Goal: Task Accomplishment & Management: Manage account settings

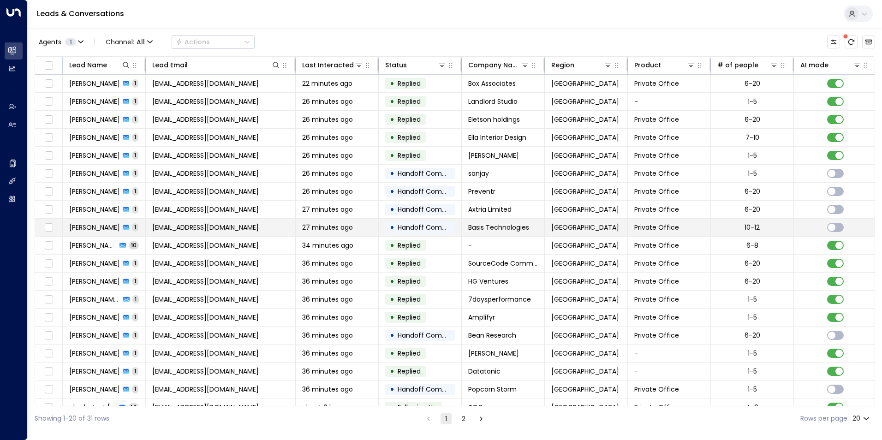
click at [205, 224] on span "[EMAIL_ADDRESS][DOMAIN_NAME]" at bounding box center [205, 227] width 107 height 9
click at [234, 230] on span "[EMAIL_ADDRESS][DOMAIN_NAME]" at bounding box center [205, 227] width 107 height 9
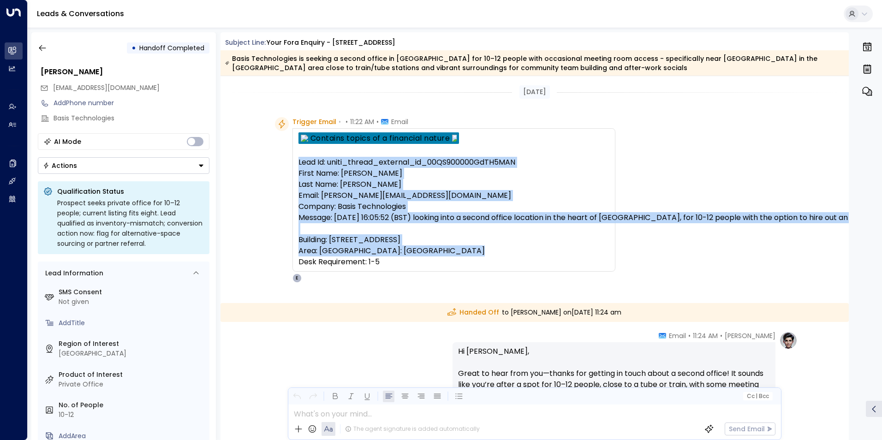
drag, startPoint x: 396, startPoint y: 274, endPoint x: 292, endPoint y: 160, distance: 153.4
click at [292, 160] on div "Lead Id: uniti_thread_external_id_00QS900000GdTH5MAN First Name: Michelle Last …" at bounding box center [453, 199] width 323 height 143
drag, startPoint x: 292, startPoint y: 160, endPoint x: 303, endPoint y: 202, distance: 42.4
click at [303, 202] on pre "Lead Id: uniti_thread_external_id_00QS900000GdTH5MAN First Name: [PERSON_NAME] …" at bounding box center [453, 212] width 311 height 111
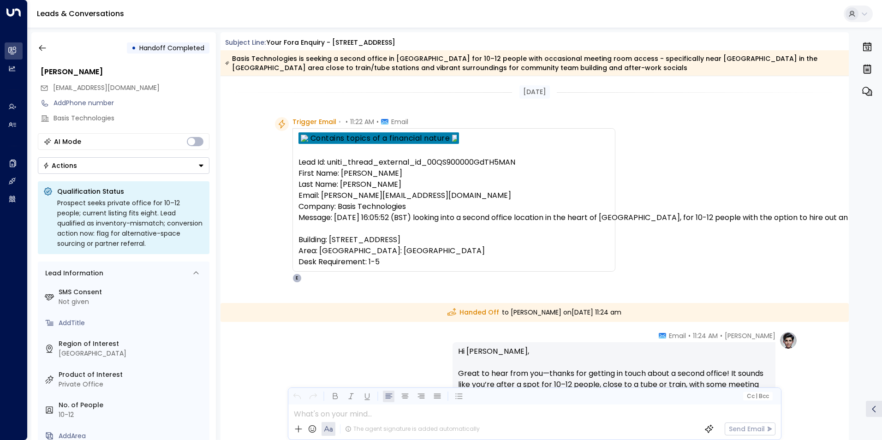
click at [465, 241] on pre "Lead Id: uniti_thread_external_id_00QS900000GdTH5MAN First Name: [PERSON_NAME] …" at bounding box center [453, 212] width 311 height 111
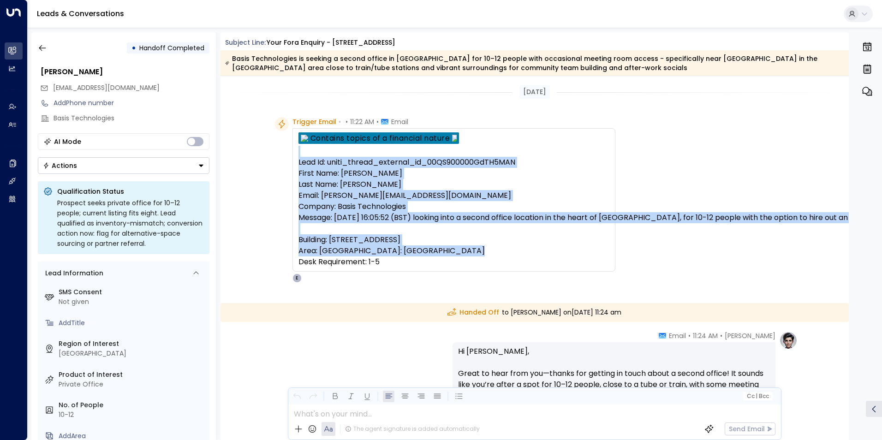
drag, startPoint x: 387, startPoint y: 273, endPoint x: 298, endPoint y: 156, distance: 147.4
click at [298, 156] on div "Lead Id: uniti_thread_external_id_00QS900000GdTH5MAN First Name: Michelle Last …" at bounding box center [453, 199] width 311 height 135
copy div "Lead Id: uniti_thread_external_id_00QS900000GdTH5MAN First Name: Michelle Last …"
click at [392, 229] on pre "Lead Id: uniti_thread_external_id_00QS900000GdTH5MAN First Name: [PERSON_NAME] …" at bounding box center [453, 212] width 311 height 111
click at [420, 259] on pre "Lead Id: uniti_thread_external_id_00QS900000GdTH5MAN First Name: [PERSON_NAME] …" at bounding box center [453, 212] width 311 height 111
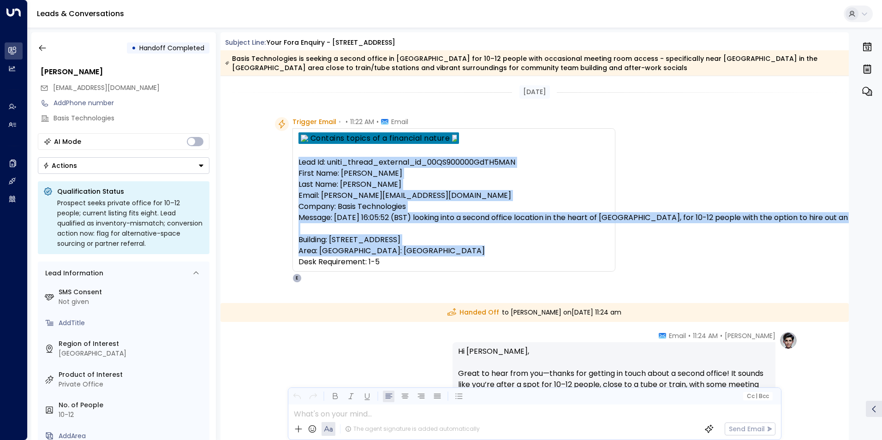
drag, startPoint x: 391, startPoint y: 275, endPoint x: 293, endPoint y: 161, distance: 149.4
click at [293, 161] on div "Lead Id: uniti_thread_external_id_00QS900000GdTH5MAN First Name: Michelle Last …" at bounding box center [453, 199] width 323 height 143
copy pre "Lead Id: uniti_thread_external_id_00QS900000GdTH5MAN First Name: Michelle Last …"
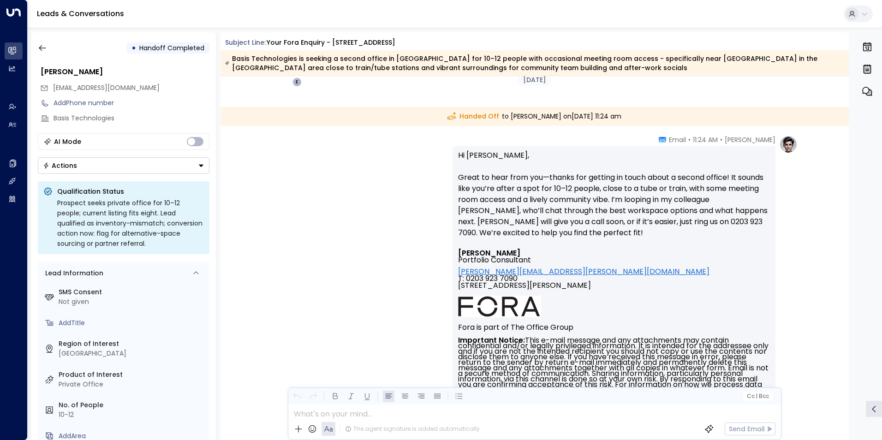
scroll to position [138, 0]
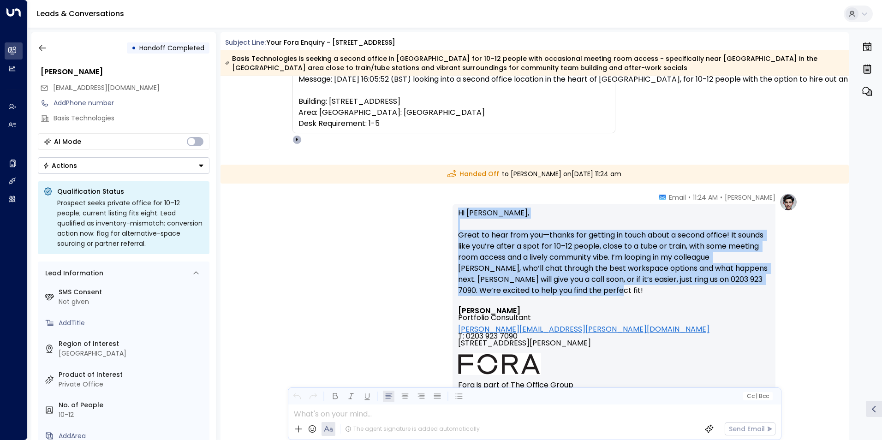
drag, startPoint x: 570, startPoint y: 293, endPoint x: 452, endPoint y: 212, distance: 143.0
click at [452, 212] on div "Hi Michelle, Great to hear from you—thanks for getting in touch about a second …" at bounding box center [613, 357] width 323 height 306
copy p "Hi Michelle, Great to hear from you—thanks for getting in touch about a second …"
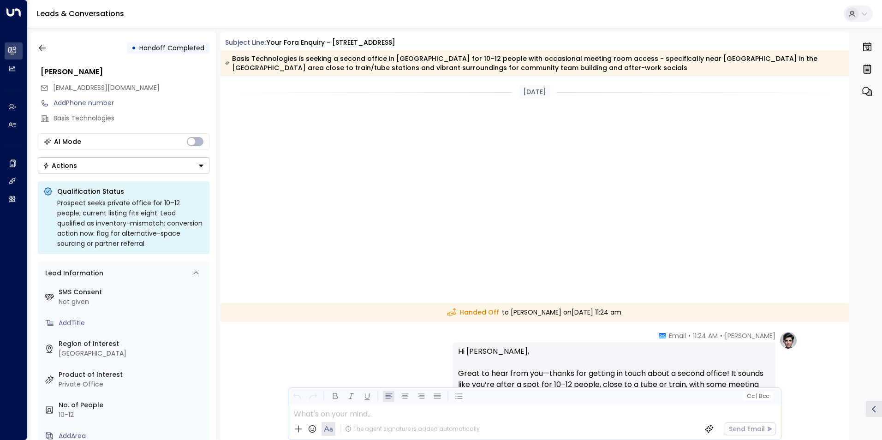
scroll to position [291, 0]
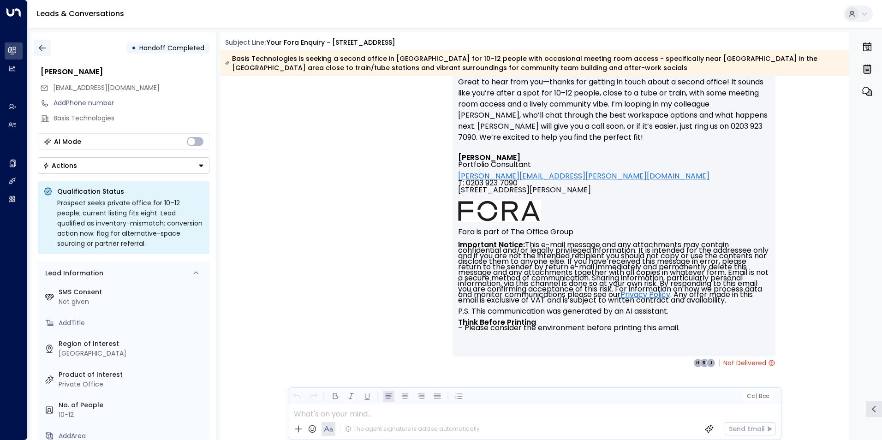
click at [40, 45] on icon "button" at bounding box center [42, 47] width 9 height 9
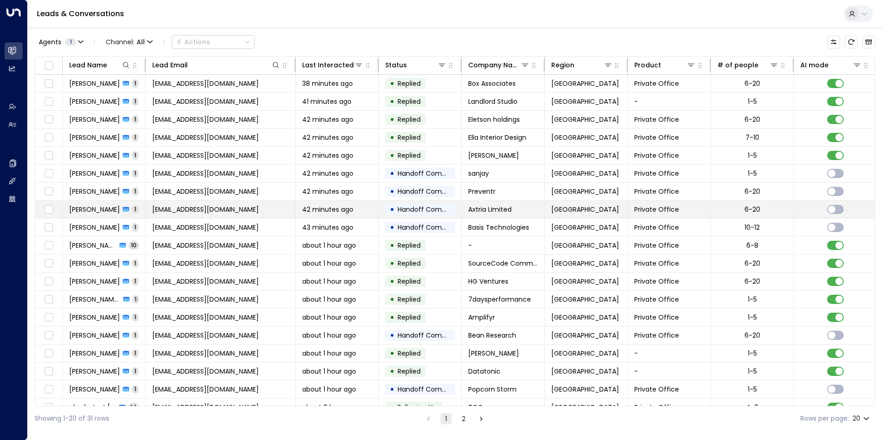
click at [213, 210] on span "[EMAIL_ADDRESS][DOMAIN_NAME]" at bounding box center [205, 209] width 107 height 9
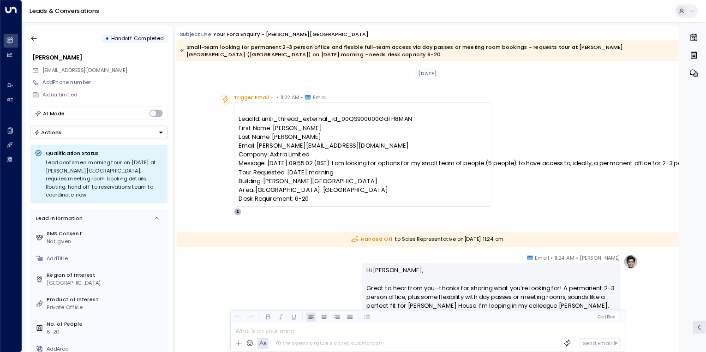
scroll to position [46, 0]
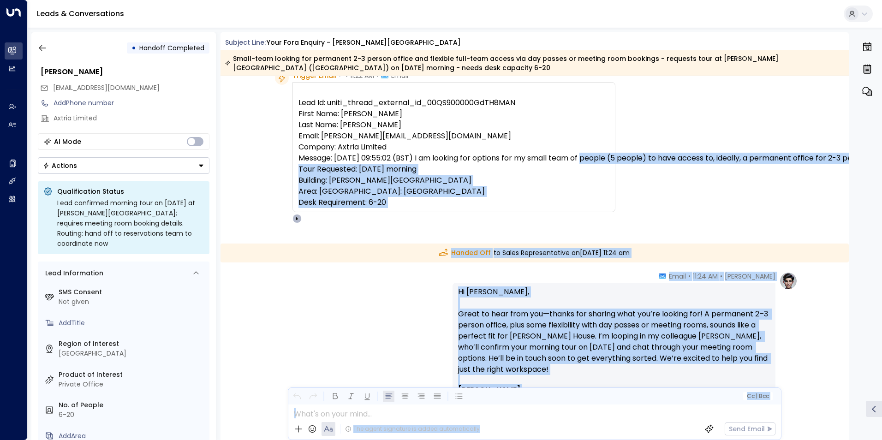
drag, startPoint x: 652, startPoint y: 160, endPoint x: 869, endPoint y: 160, distance: 216.3
click at [869, 160] on div "• Handoff Completed [PERSON_NAME] [PERSON_NAME][EMAIL_ADDRESS][DOMAIN_NAME] Add…" at bounding box center [456, 236] width 851 height 408
drag, startPoint x: 869, startPoint y: 160, endPoint x: 782, endPoint y: 155, distance: 86.8
click at [609, 155] on pre "Lead Id: uniti_thread_external_id_00QS900000GdTH8MAN First Name: [PERSON_NAME] …" at bounding box center [453, 152] width 311 height 111
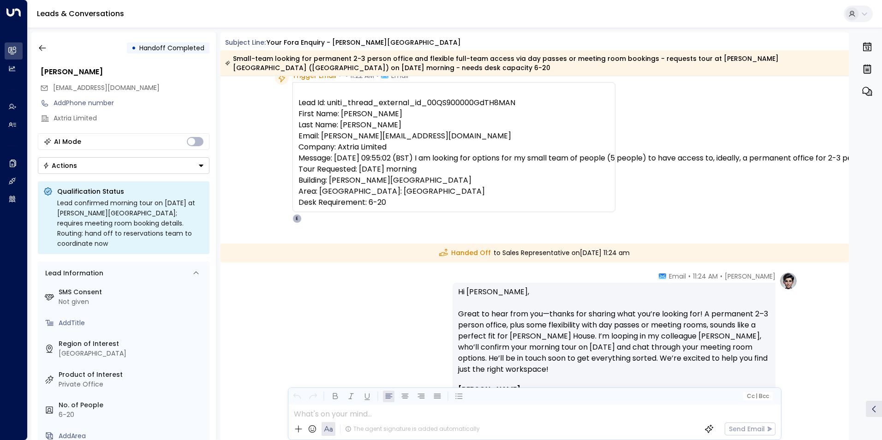
click at [570, 161] on pre "Lead Id: uniti_thread_external_id_00QS900000GdTH8MAN First Name: [PERSON_NAME] …" at bounding box center [453, 152] width 311 height 111
click at [446, 193] on pre "Lead Id: uniti_thread_external_id_00QS900000GdTH8MAN First Name: [PERSON_NAME] …" at bounding box center [453, 152] width 311 height 111
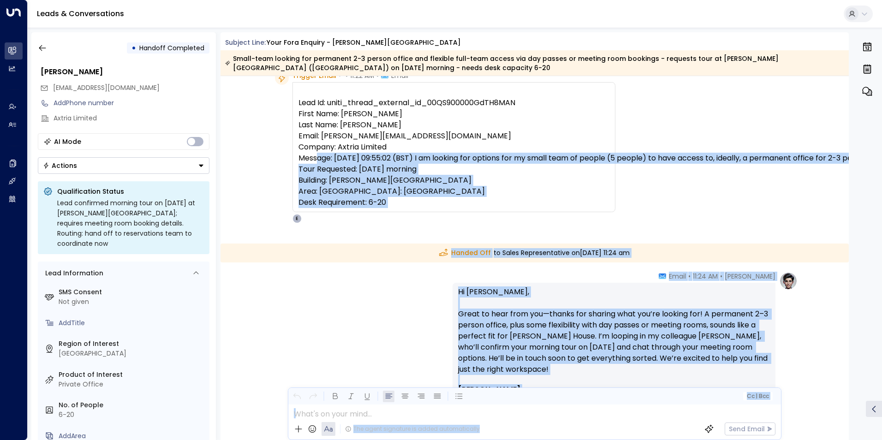
drag, startPoint x: 383, startPoint y: 158, endPoint x: 880, endPoint y: 158, distance: 496.6
click at [880, 158] on div "• Handoff Completed [PERSON_NAME] [PERSON_NAME][EMAIL_ADDRESS][DOMAIN_NAME] Add…" at bounding box center [456, 236] width 851 height 408
drag, startPoint x: 880, startPoint y: 158, endPoint x: 807, endPoint y: 158, distance: 72.9
click at [609, 158] on pre "Lead Id: uniti_thread_external_id_00QS900000GdTH8MAN First Name: [PERSON_NAME] …" at bounding box center [453, 152] width 311 height 111
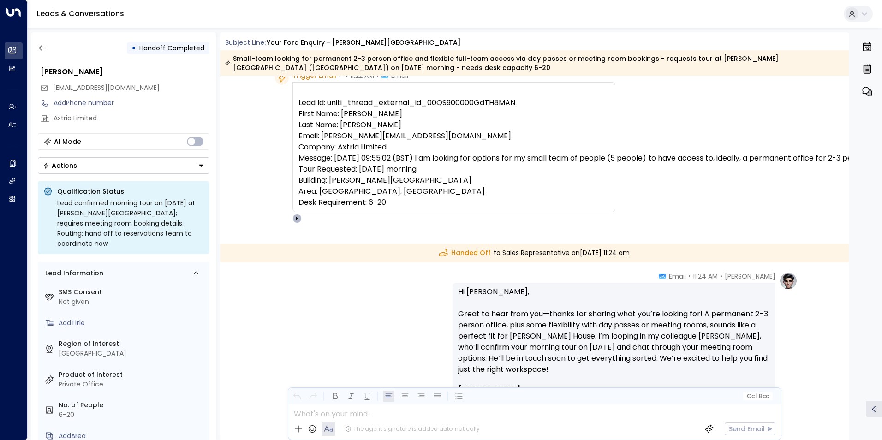
click at [741, 147] on div "Trigger Email • • 11:22 AM • Email Lead Id: uniti_thread_external_id_00QS900000…" at bounding box center [536, 147] width 522 height 152
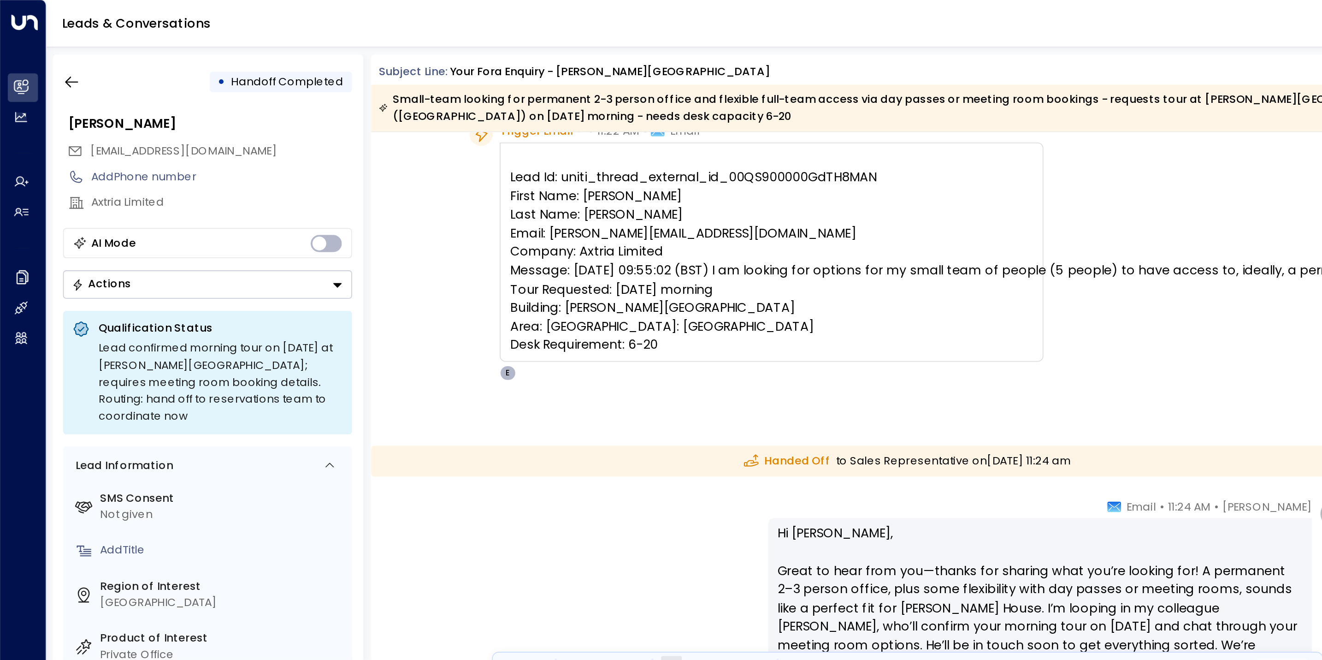
scroll to position [0, 0]
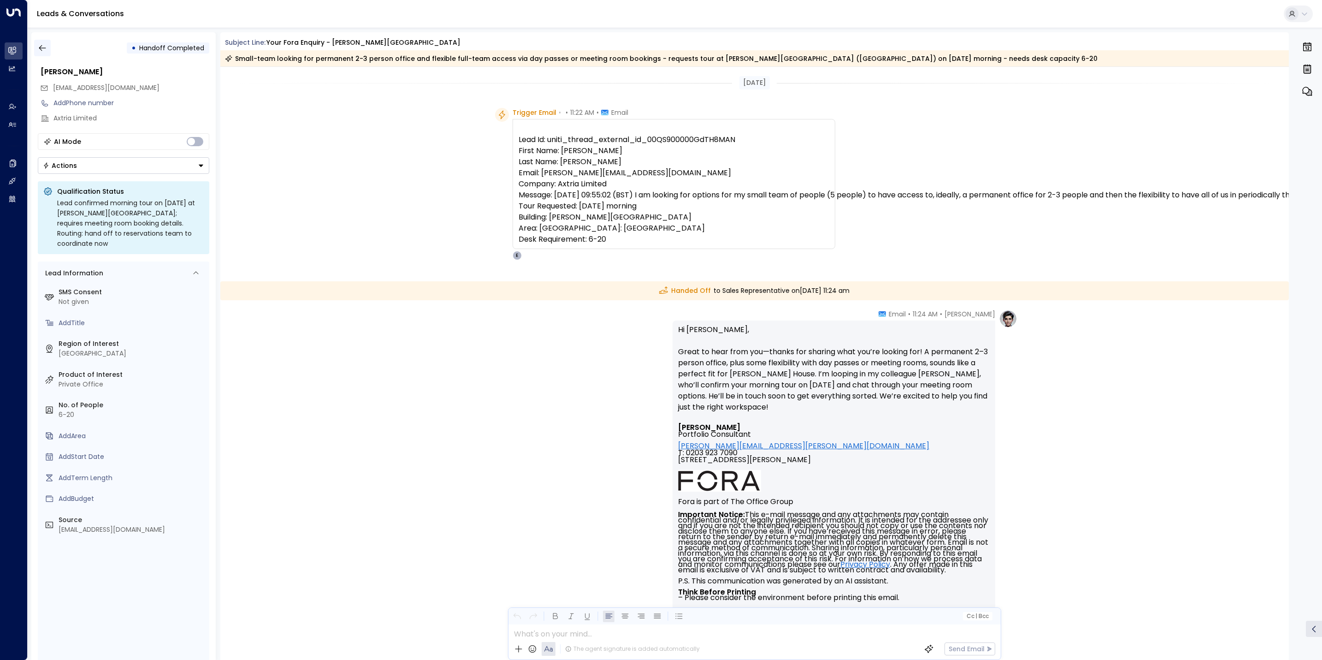
click at [43, 51] on icon "button" at bounding box center [42, 47] width 9 height 9
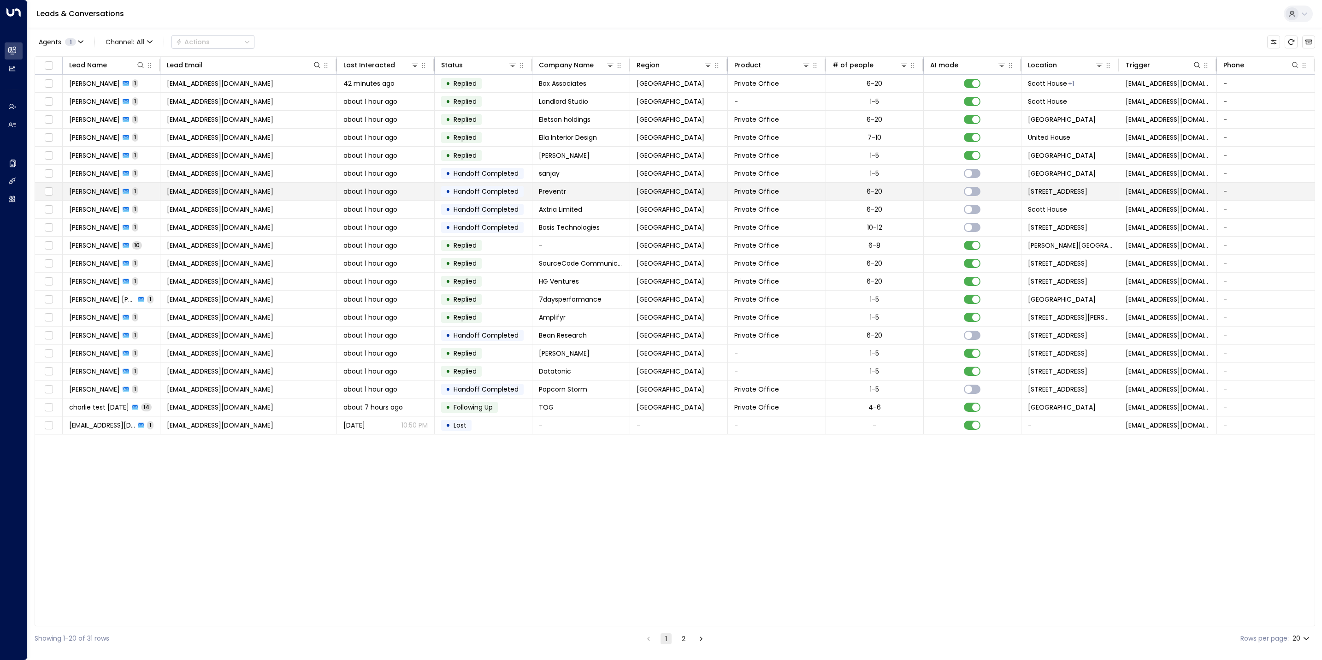
click at [227, 192] on span "[EMAIL_ADDRESS][DOMAIN_NAME]" at bounding box center [220, 191] width 107 height 9
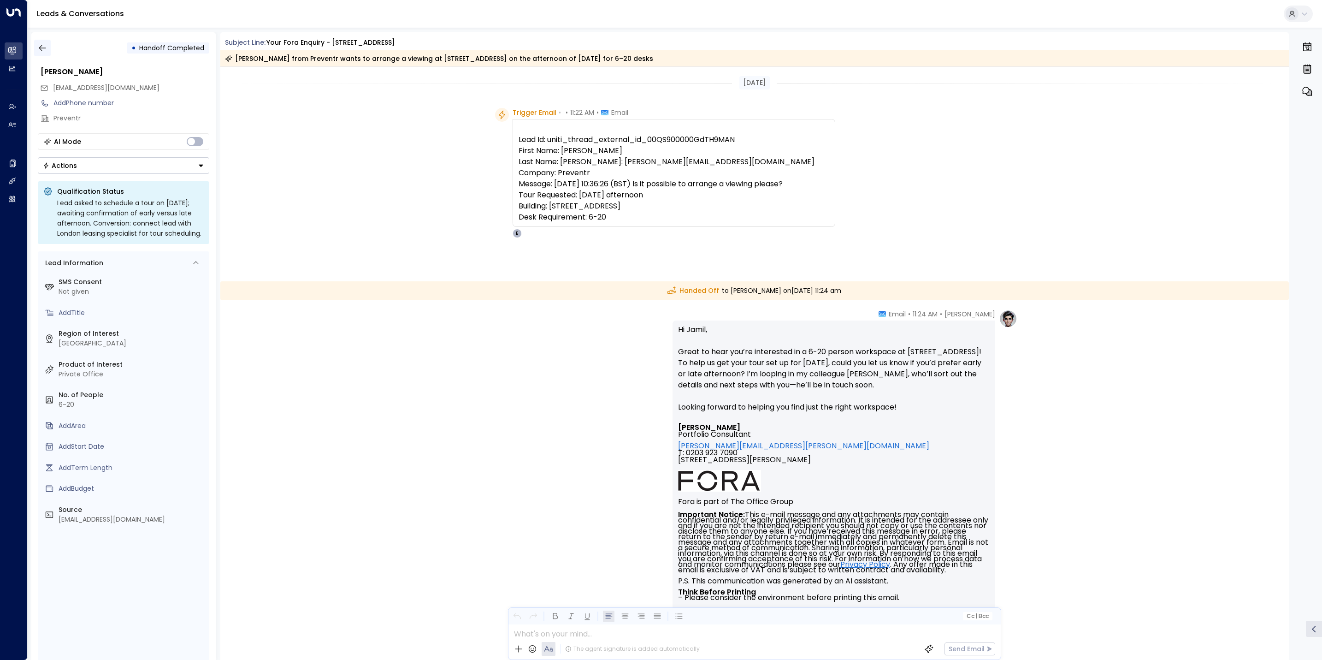
click at [47, 51] on button "button" at bounding box center [42, 48] width 17 height 17
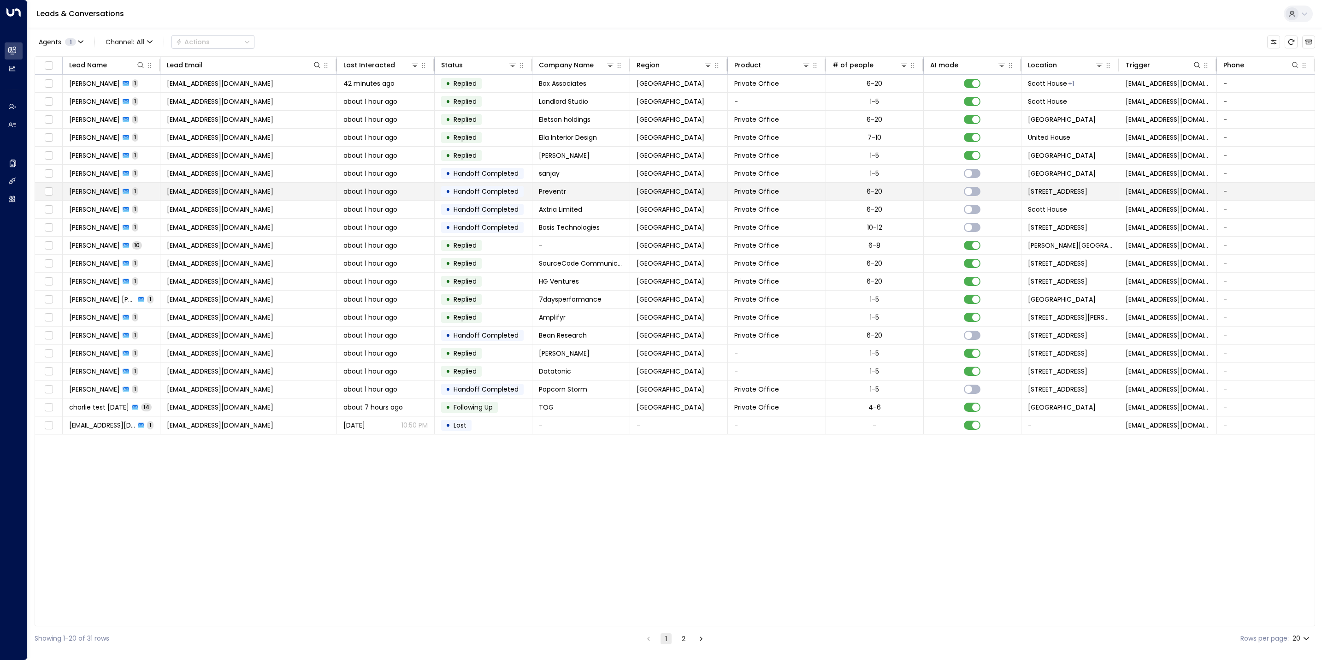
click at [234, 192] on span "[EMAIL_ADDRESS][DOMAIN_NAME]" at bounding box center [220, 191] width 107 height 9
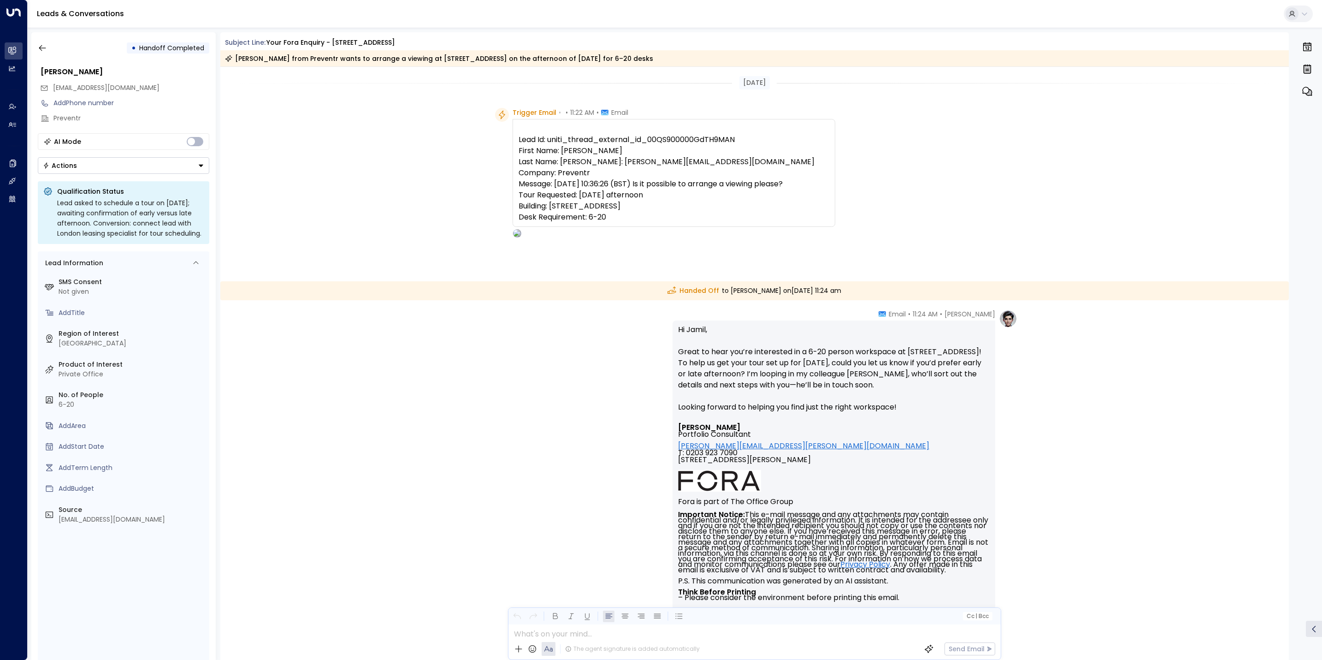
scroll to position [62, 0]
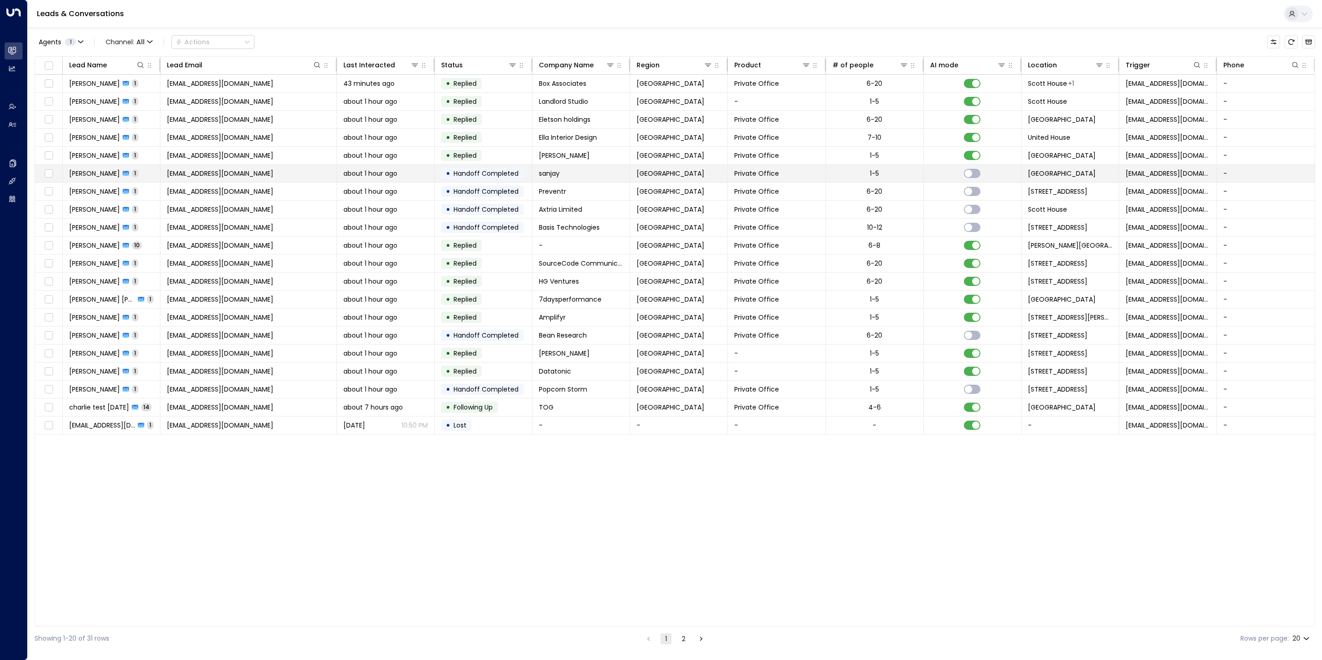
click at [223, 169] on td "[EMAIL_ADDRESS][DOMAIN_NAME]" at bounding box center [248, 174] width 177 height 18
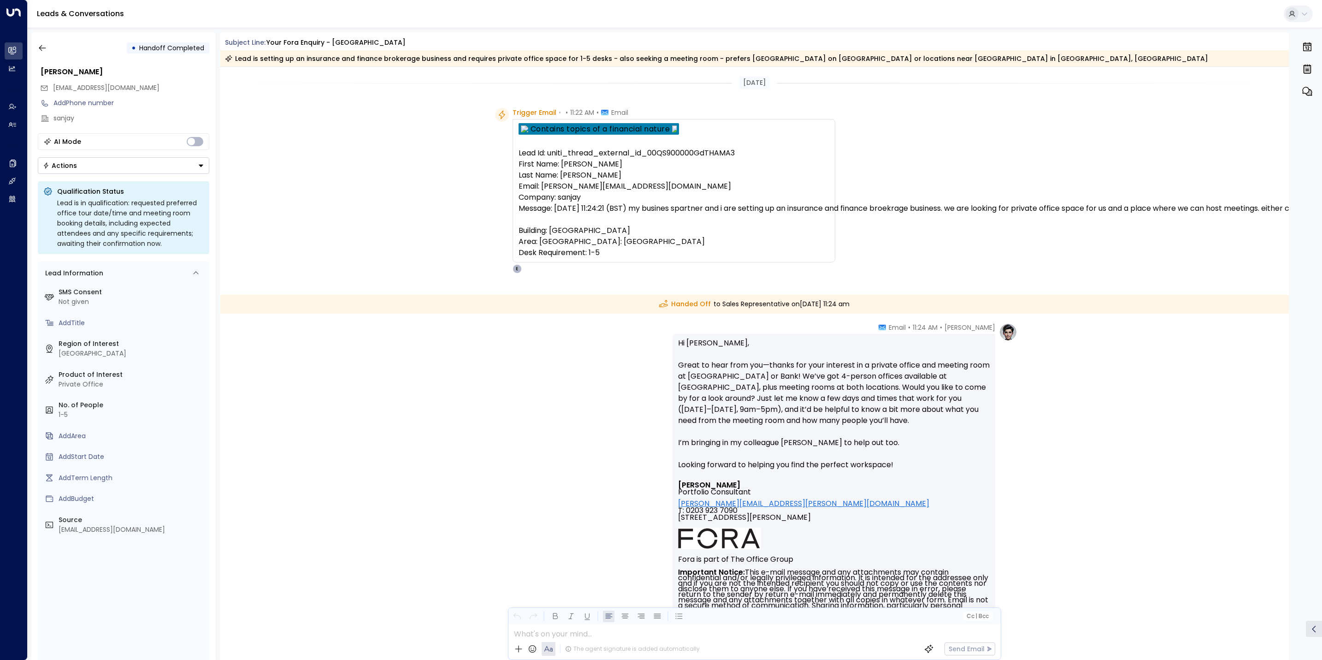
click at [674, 201] on pre "Lead Id: uniti_thread_external_id_00QS900000GdTHAMA3 First Name: [PERSON_NAME] …" at bounding box center [674, 203] width 311 height 111
click at [675, 212] on pre "Lead Id: uniti_thread_external_id_00QS900000GdTHAMA3 First Name: [PERSON_NAME] …" at bounding box center [674, 203] width 311 height 111
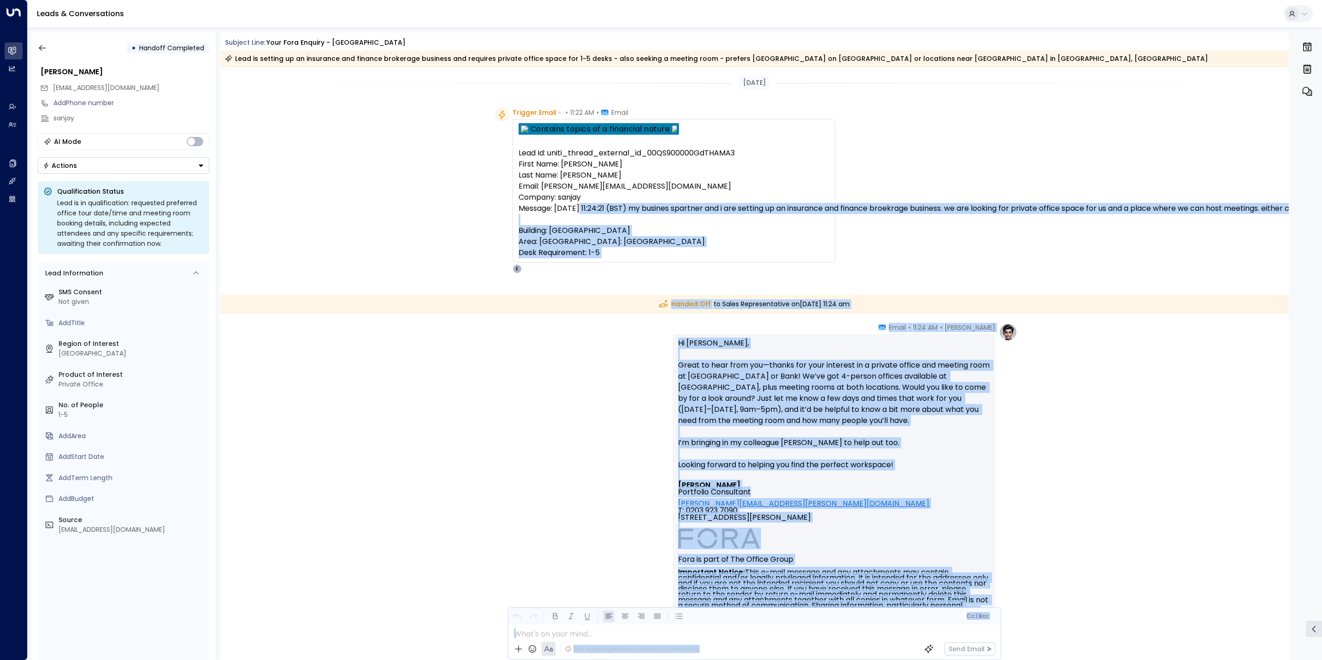
drag, startPoint x: 738, startPoint y: 211, endPoint x: 1302, endPoint y: 211, distance: 563.9
click at [881, 211] on div "• Handoff Completed [PERSON_NAME] [PERSON_NAME][EMAIL_ADDRESS][DOMAIN_NAME] Add…" at bounding box center [677, 346] width 1292 height 628
click at [723, 220] on pre "Lead Id: uniti_thread_external_id_00QS900000GdTHAMA3 First Name: [PERSON_NAME] …" at bounding box center [674, 203] width 311 height 111
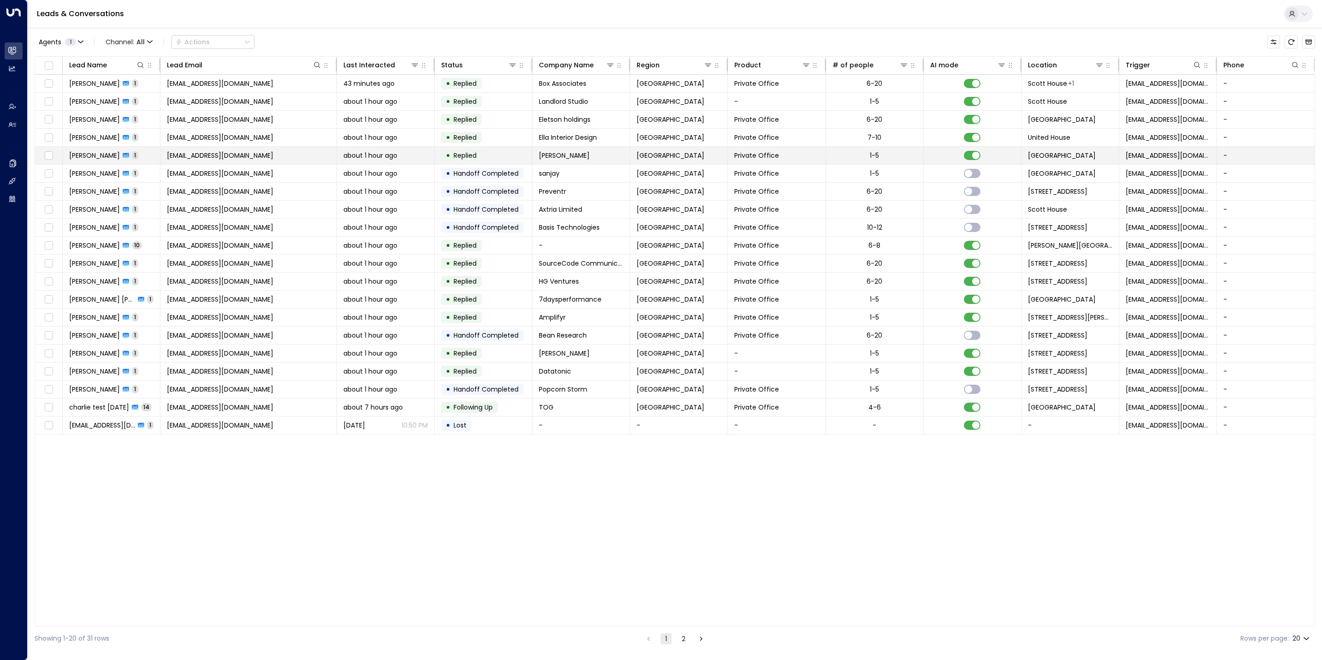
click at [199, 154] on span "[EMAIL_ADDRESS][DOMAIN_NAME]" at bounding box center [220, 155] width 107 height 9
click at [244, 83] on span "[EMAIL_ADDRESS][DOMAIN_NAME]" at bounding box center [220, 83] width 107 height 9
click at [220, 160] on span "[EMAIL_ADDRESS][DOMAIN_NAME]" at bounding box center [220, 155] width 107 height 9
click at [269, 171] on span "[EMAIL_ADDRESS][DOMAIN_NAME]" at bounding box center [220, 173] width 107 height 9
click at [241, 194] on span "[EMAIL_ADDRESS][DOMAIN_NAME]" at bounding box center [220, 191] width 107 height 9
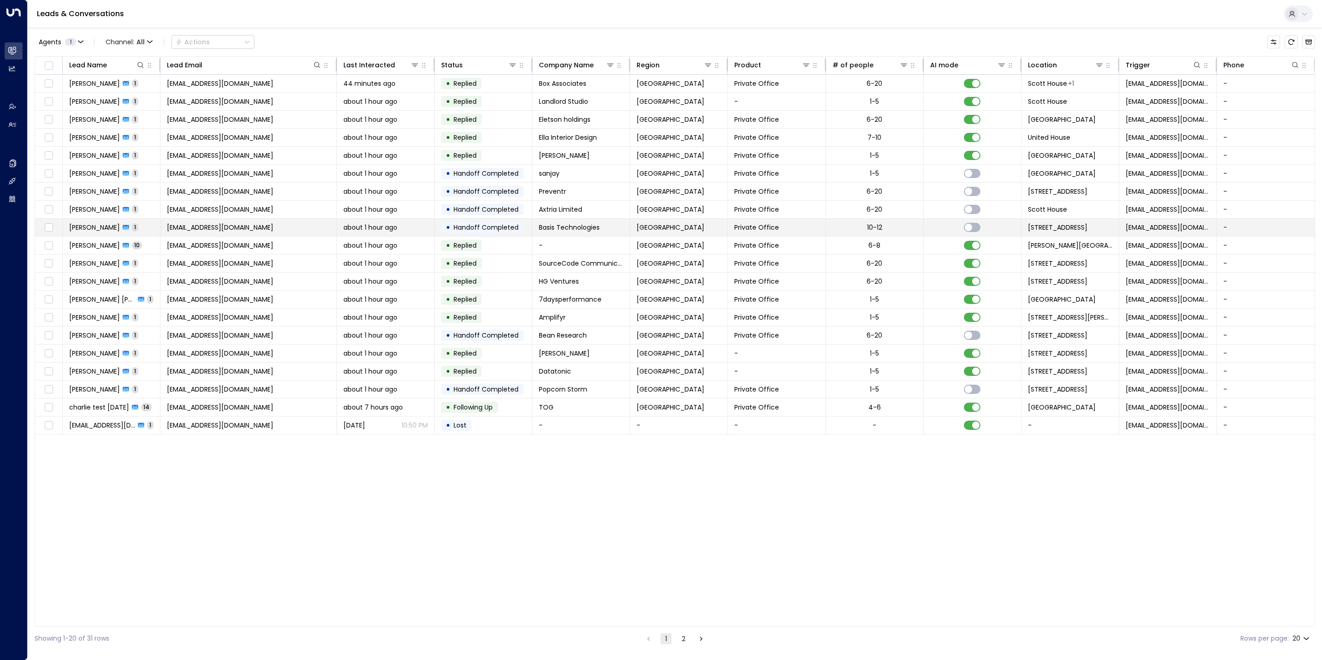
click at [228, 229] on span "[EMAIL_ADDRESS][DOMAIN_NAME]" at bounding box center [220, 227] width 107 height 9
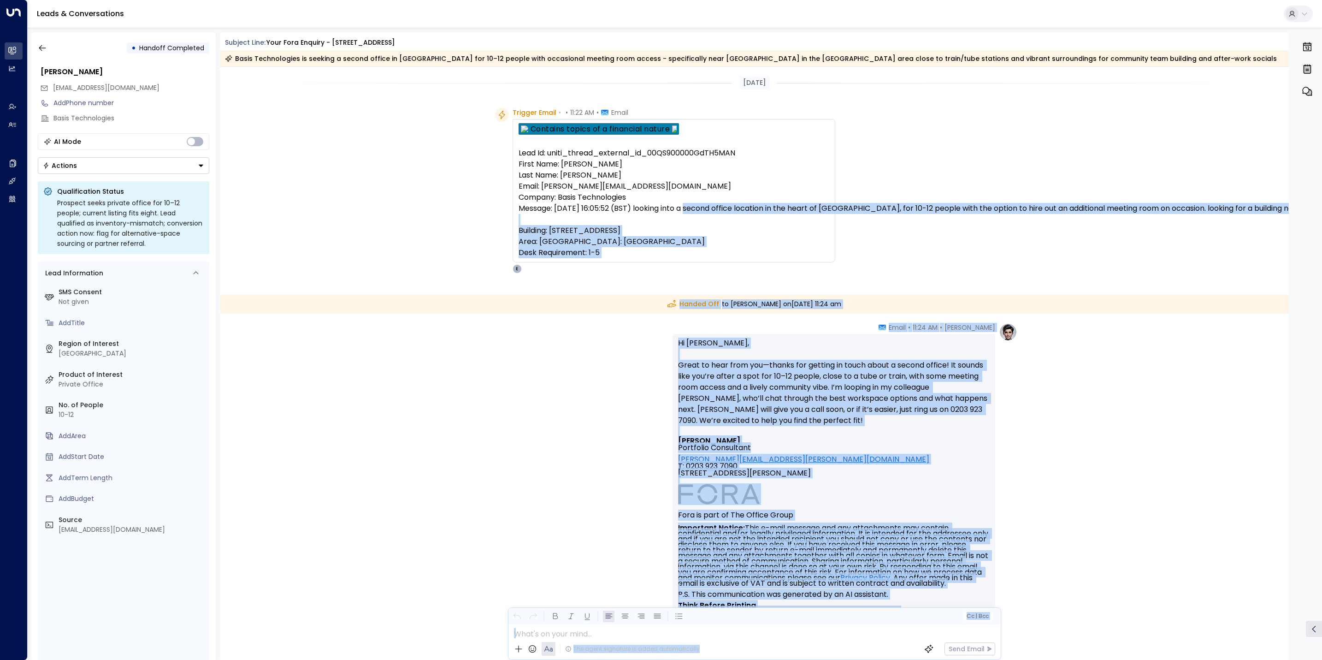
drag, startPoint x: 762, startPoint y: 210, endPoint x: 1322, endPoint y: 209, distance: 559.3
click at [881, 209] on div "• Handoff Completed [PERSON_NAME] [PERSON_NAME][EMAIL_ADDRESS][DOMAIN_NAME] Add…" at bounding box center [677, 346] width 1292 height 628
drag, startPoint x: 1322, startPoint y: 209, endPoint x: 1109, endPoint y: 274, distance: 222.7
click at [881, 261] on div "Trigger Email • • 11:22 AM • Email Lead Id: uniti_thread_external_id_00QS900000…" at bounding box center [754, 191] width 1069 height 166
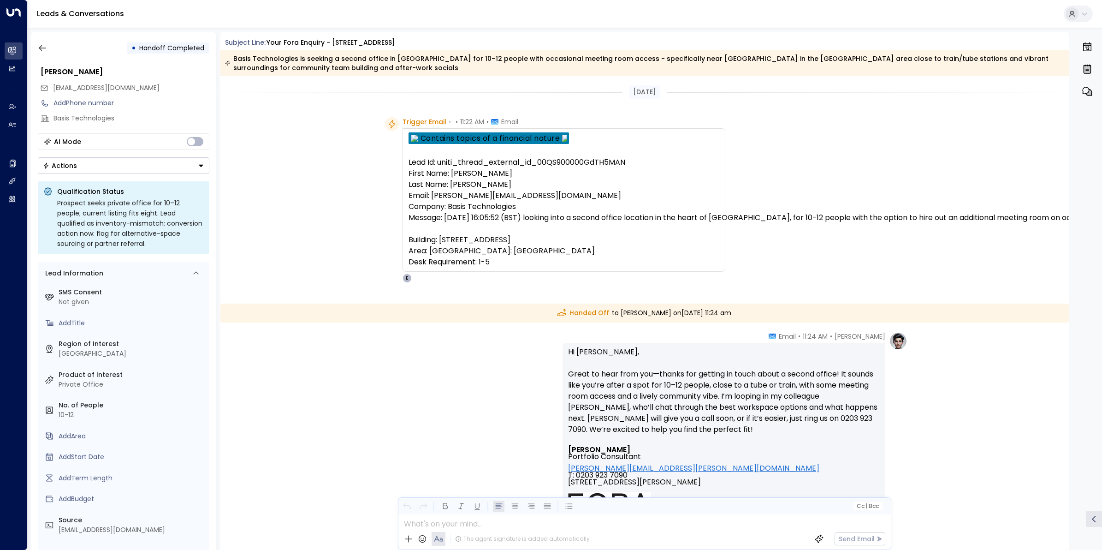
click at [501, 209] on pre "Lead Id: uniti_thread_external_id_00QS900000GdTH5MAN First Name: [PERSON_NAME] …" at bounding box center [564, 212] width 311 height 111
click at [40, 44] on icon "button" at bounding box center [42, 47] width 9 height 9
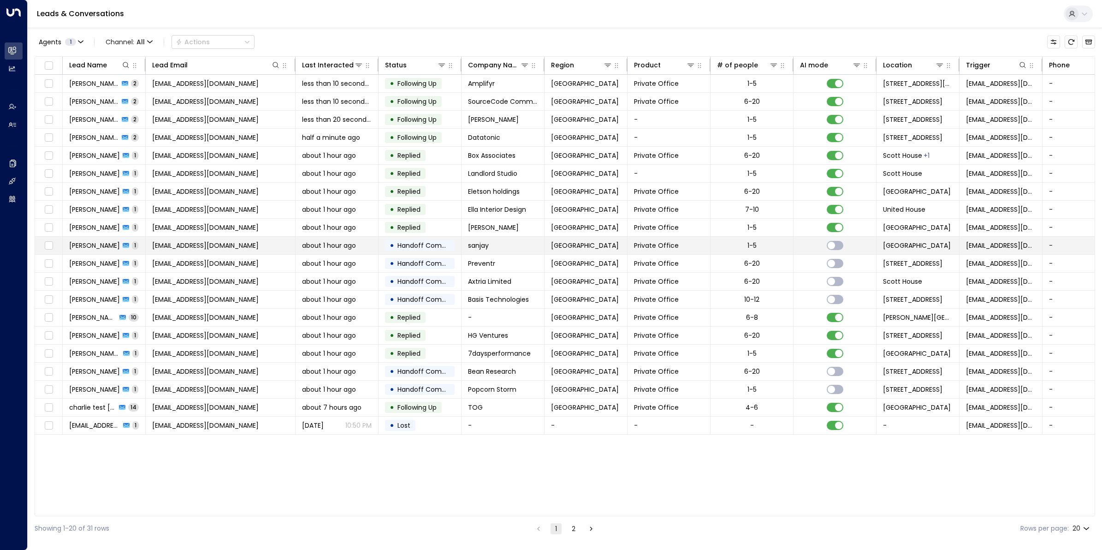
click at [242, 246] on span "[EMAIL_ADDRESS][DOMAIN_NAME]" at bounding box center [205, 245] width 107 height 9
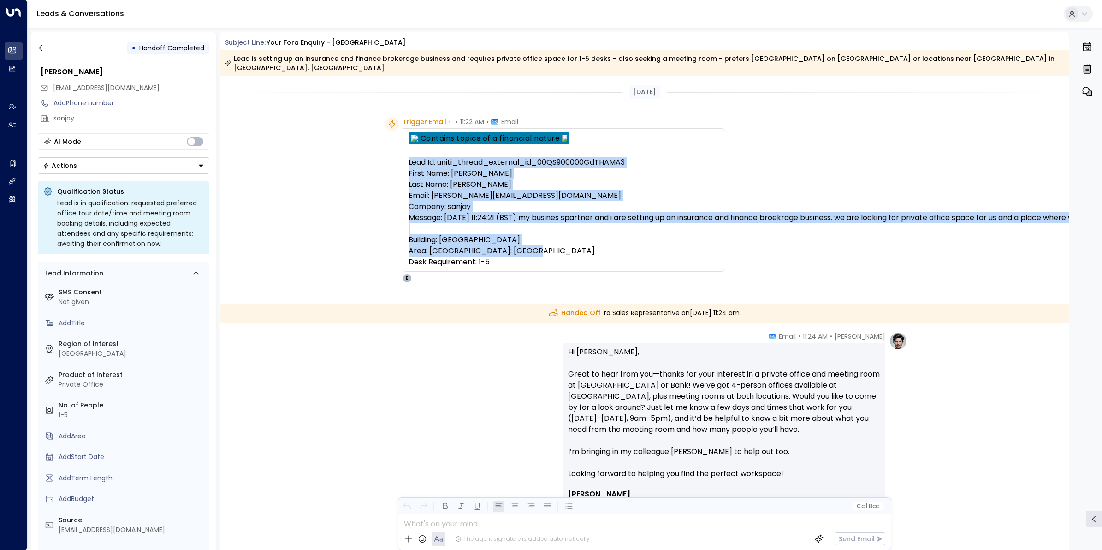
drag, startPoint x: 510, startPoint y: 273, endPoint x: 407, endPoint y: 151, distance: 159.7
click at [407, 151] on div "Trigger Email • • 11:22 AM • Email Lead Id: uniti_thread_external_id_00QS900000…" at bounding box center [564, 200] width 323 height 166
copy pre "Lead Id: uniti_thread_external_id_00QS900000GdTHAMA3 First Name: [PERSON_NAME] …"
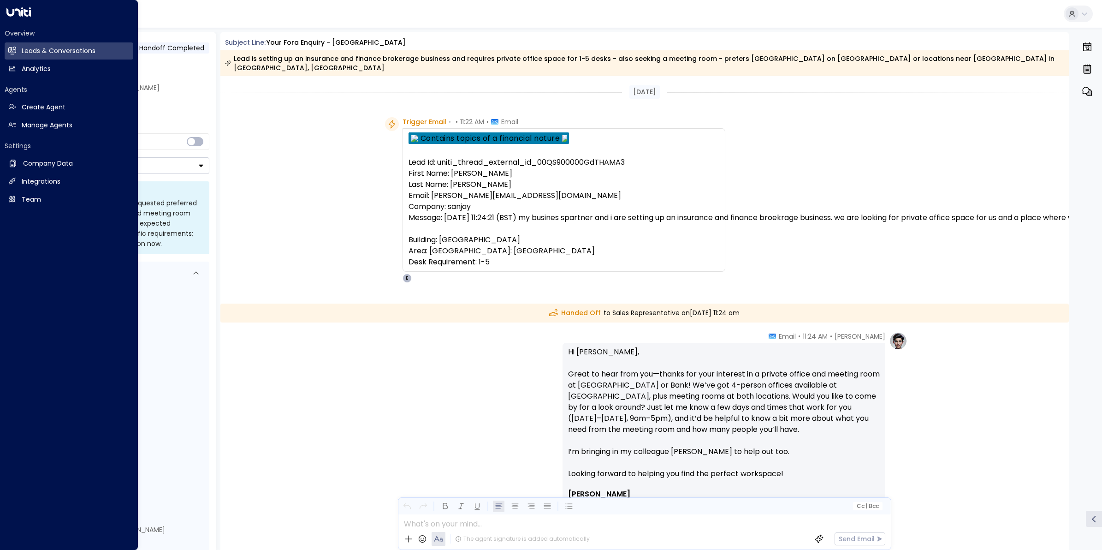
click at [732, 408] on p "Hi [PERSON_NAME], Great to hear from you—thanks for your interest in a private …" at bounding box center [724, 418] width 312 height 144
drag, startPoint x: 795, startPoint y: 465, endPoint x: 753, endPoint y: 458, distance: 43.4
click at [753, 439] on p "Hi [PERSON_NAME], Great to hear from you—thanks for your interest in a private …" at bounding box center [724, 418] width 312 height 144
drag, startPoint x: 753, startPoint y: 458, endPoint x: 442, endPoint y: 238, distance: 380.5
click at [418, 219] on pre "Lead Id: uniti_thread_external_id_00QS900000GdTHAMA3 First Name: [PERSON_NAME] …" at bounding box center [564, 212] width 311 height 111
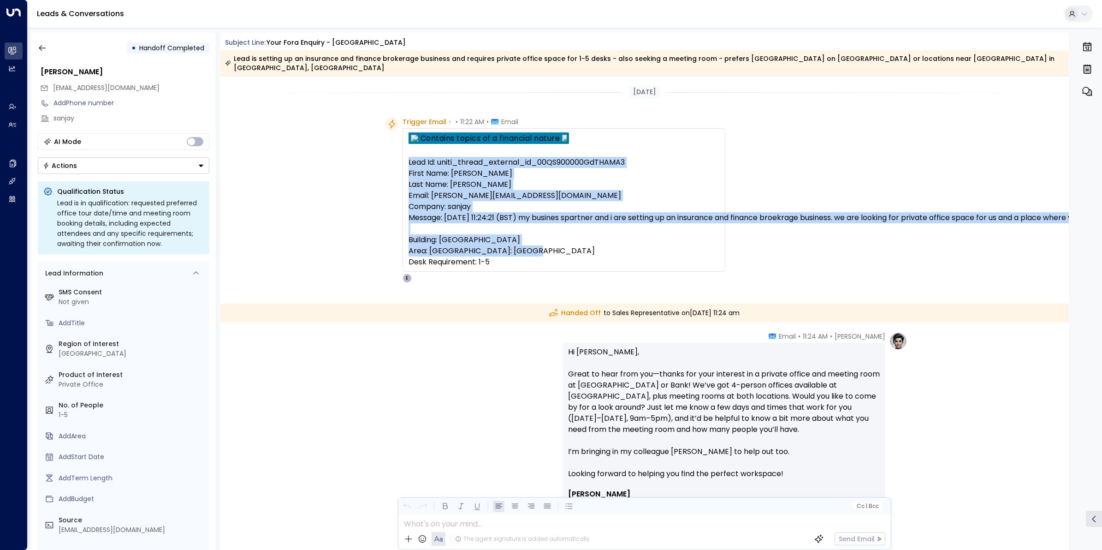
drag, startPoint x: 506, startPoint y: 264, endPoint x: 409, endPoint y: 154, distance: 147.7
click at [409, 157] on pre "Lead Id: uniti_thread_external_id_00QS900000GdTHAMA3 First Name: [PERSON_NAME] …" at bounding box center [564, 212] width 311 height 111
copy pre "Lead Id: uniti_thread_external_id_00QS900000GdTHAMA3 First Name: [PERSON_NAME] …"
drag, startPoint x: 782, startPoint y: 442, endPoint x: 563, endPoint y: 342, distance: 240.6
click at [563, 343] on div "Hi [PERSON_NAME], Great to hear from you—thanks for your interest in a private …" at bounding box center [724, 518] width 323 height 350
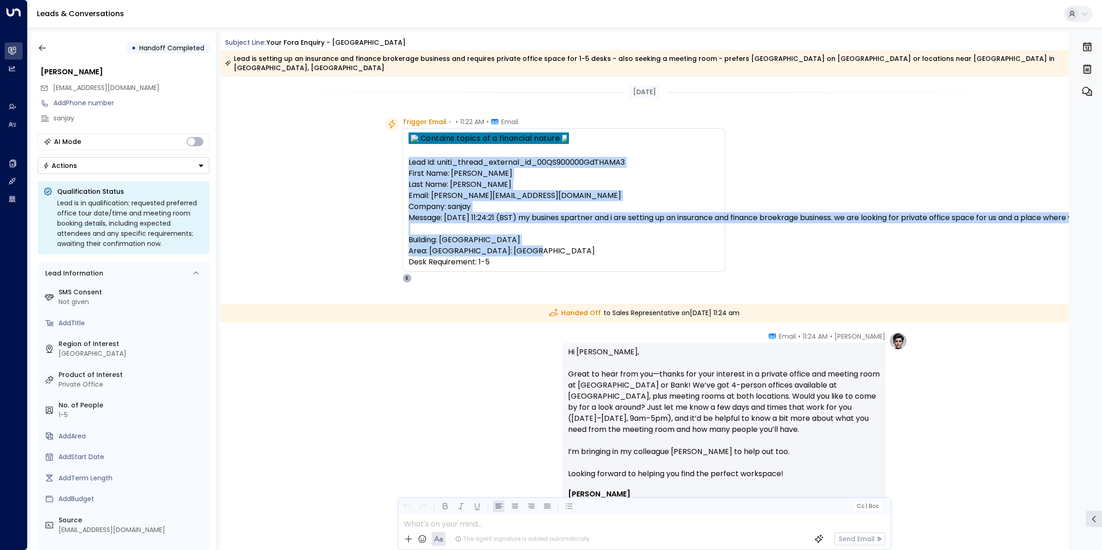
copy p "Hi [PERSON_NAME], Great to hear from you—thanks for your interest in a private …"
click at [39, 49] on icon "button" at bounding box center [42, 47] width 9 height 9
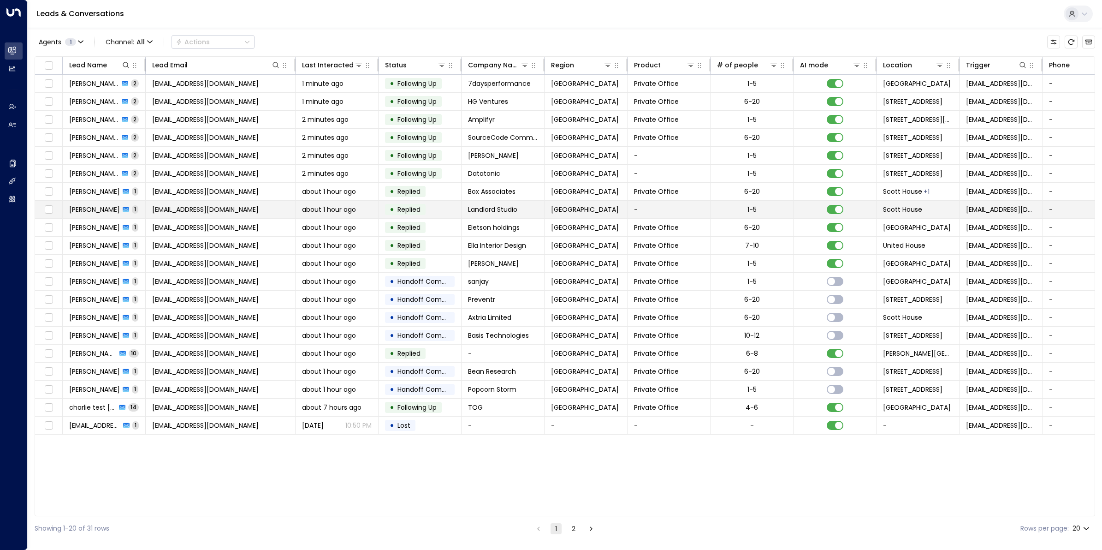
click at [213, 206] on span "[EMAIL_ADDRESS][DOMAIN_NAME]" at bounding box center [205, 209] width 107 height 9
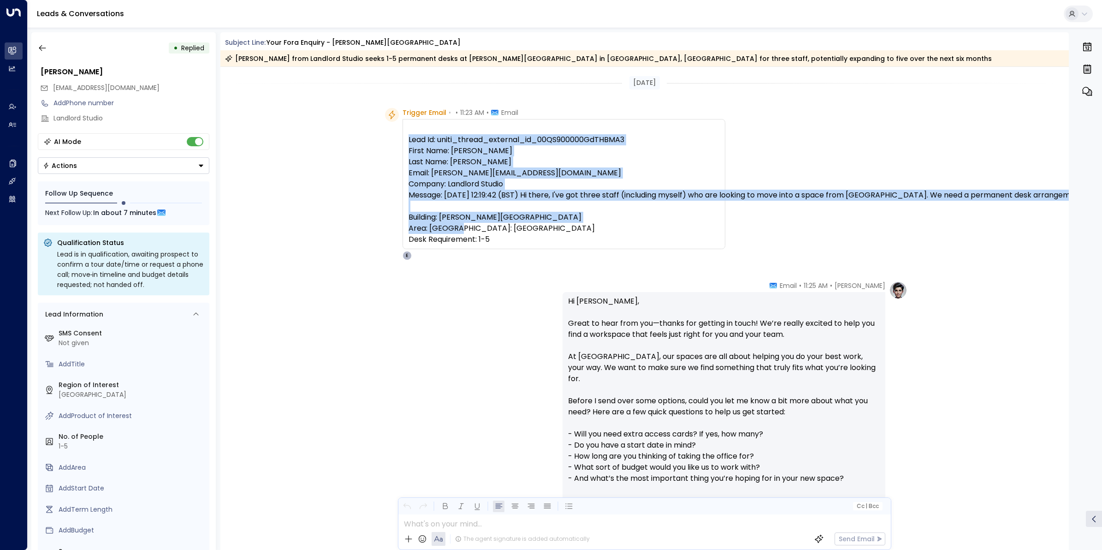
drag, startPoint x: 510, startPoint y: 253, endPoint x: 408, endPoint y: 142, distance: 150.8
click at [409, 142] on pre "Lead Id: uniti_thread_external_id_00QS900000GdTHBMA3 First Name: [PERSON_NAME] …" at bounding box center [564, 189] width 311 height 111
copy pre "Lead Id: uniti_thread_external_id_00QS900000GdTHBMA3 First Name: [PERSON_NAME] …"
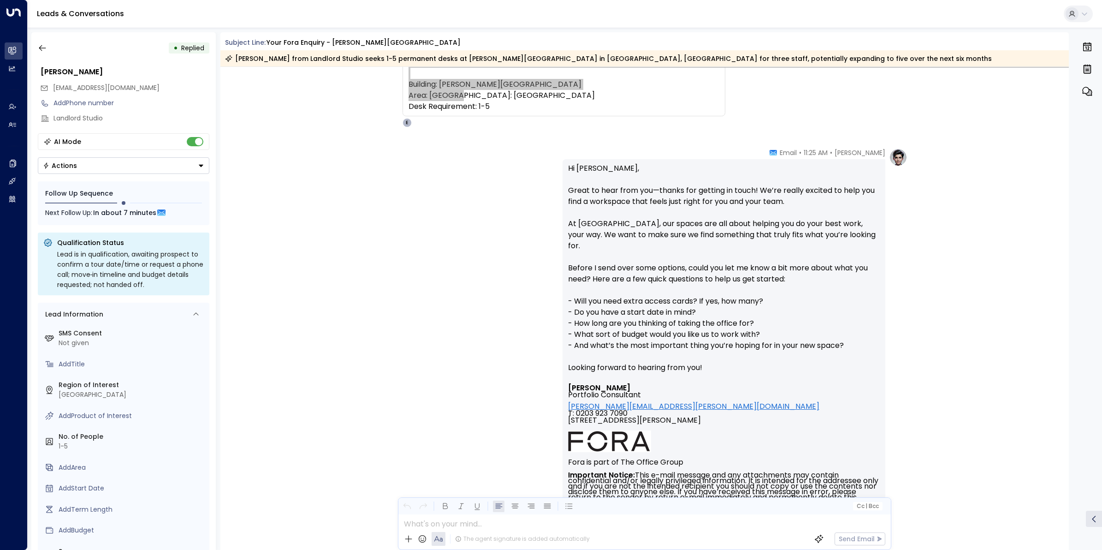
scroll to position [115, 0]
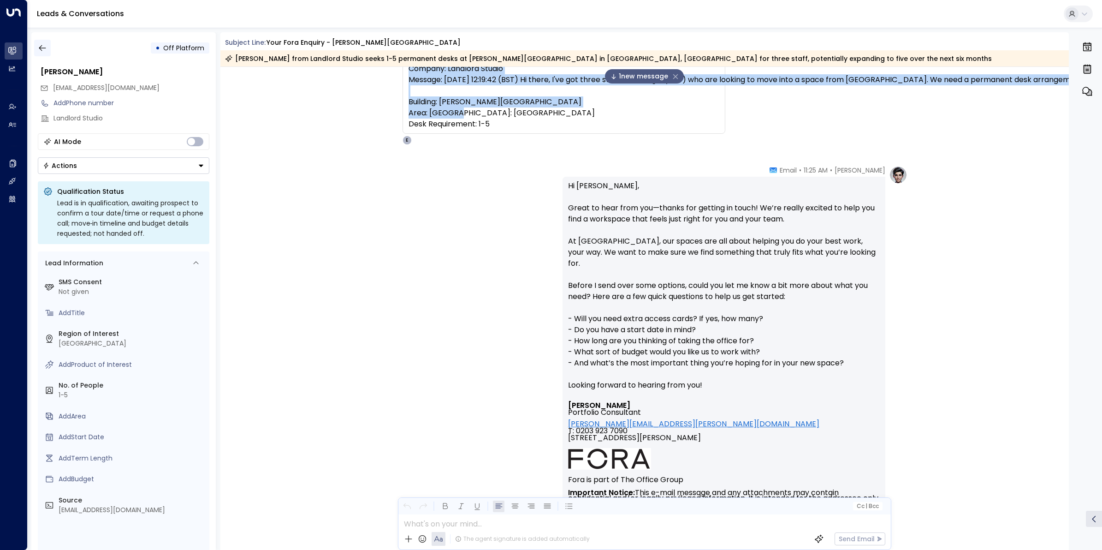
click at [47, 48] on button "button" at bounding box center [42, 48] width 17 height 17
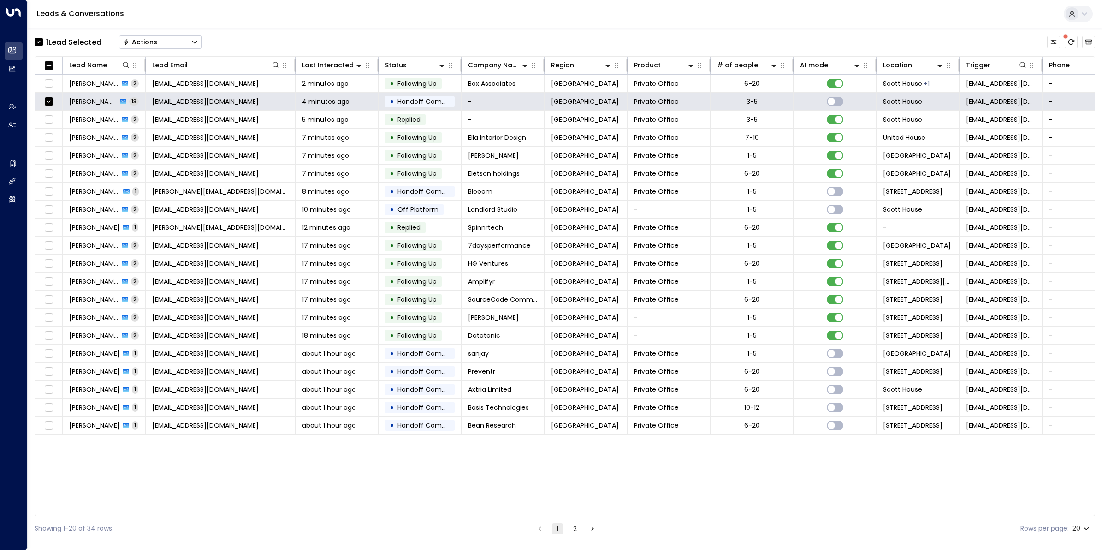
click at [144, 40] on div "Actions" at bounding box center [140, 42] width 34 height 8
click at [144, 99] on span "Archive Lead" at bounding box center [145, 103] width 43 height 10
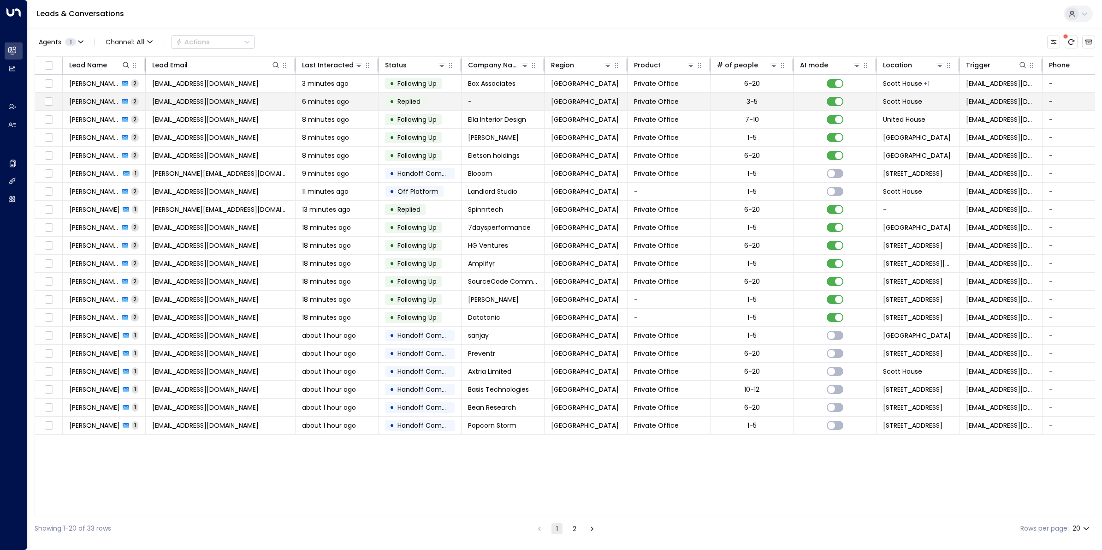
click at [59, 101] on td at bounding box center [49, 102] width 28 height 18
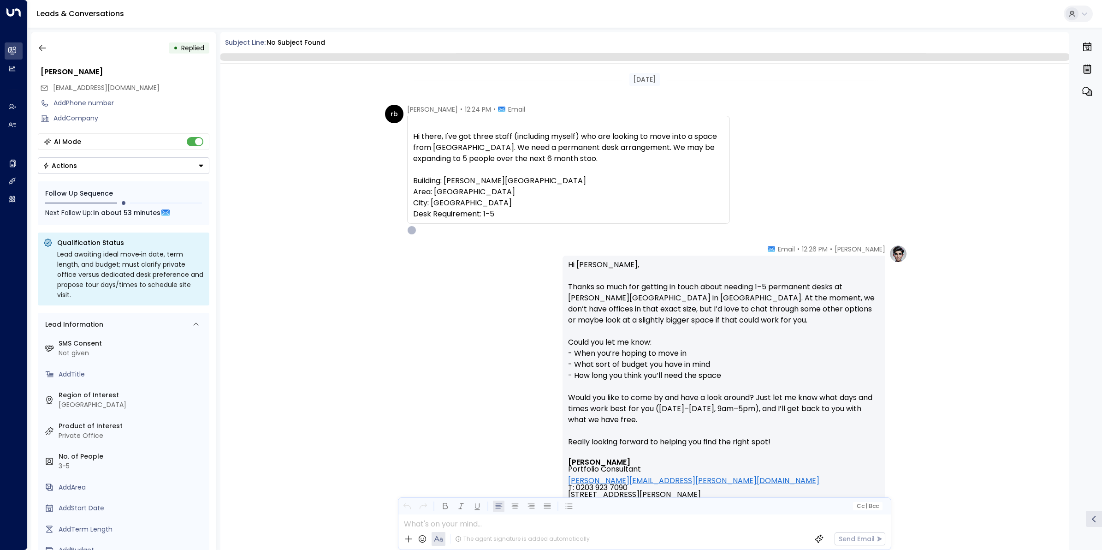
scroll to position [206, 0]
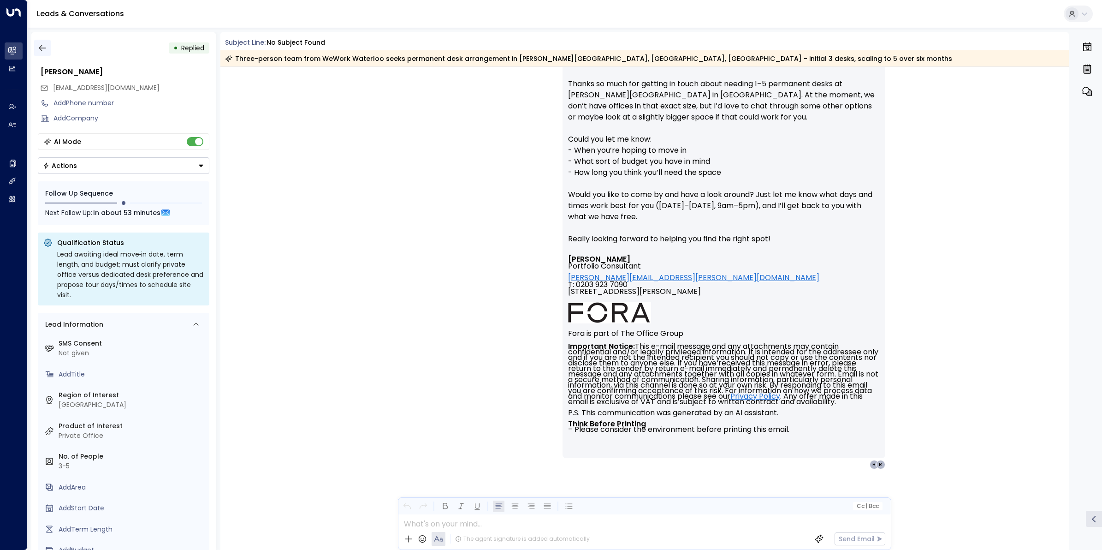
click at [42, 40] on button "button" at bounding box center [42, 48] width 17 height 17
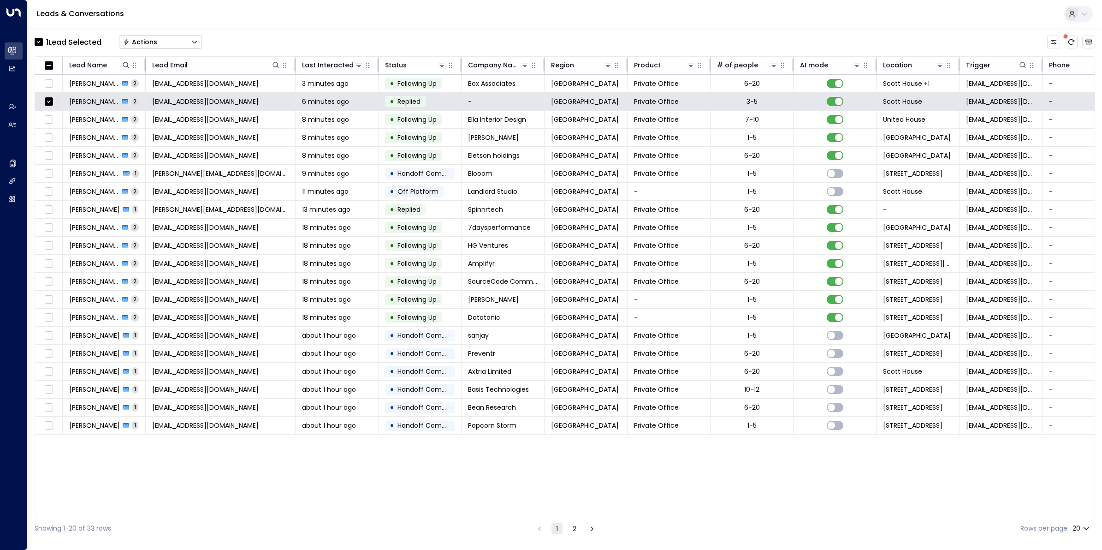
click at [181, 43] on button "Actions" at bounding box center [160, 42] width 83 height 14
click at [157, 106] on span "Archive Lead" at bounding box center [145, 103] width 43 height 10
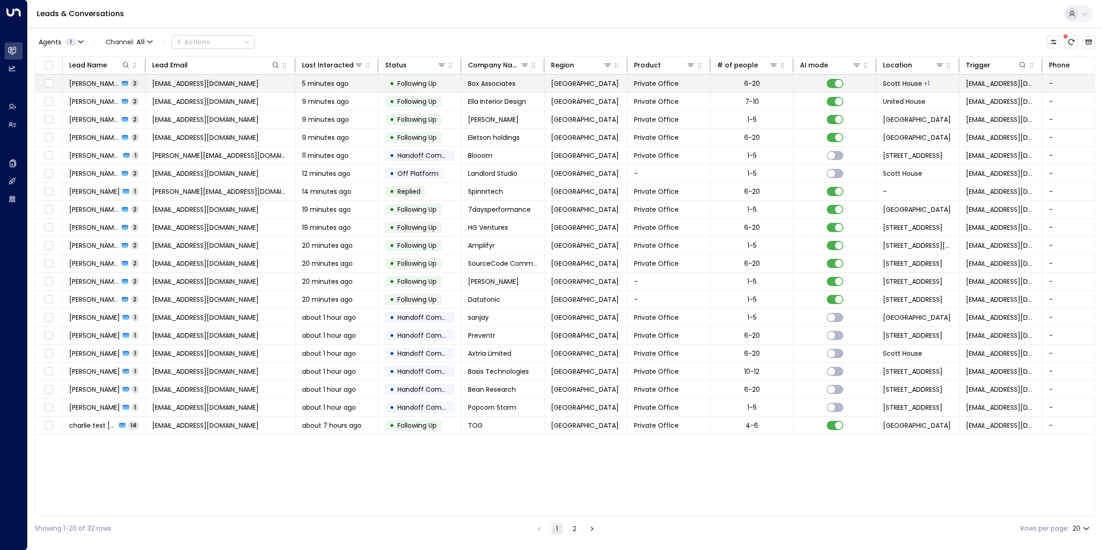
click at [217, 82] on span "[EMAIL_ADDRESS][DOMAIN_NAME]" at bounding box center [205, 83] width 107 height 9
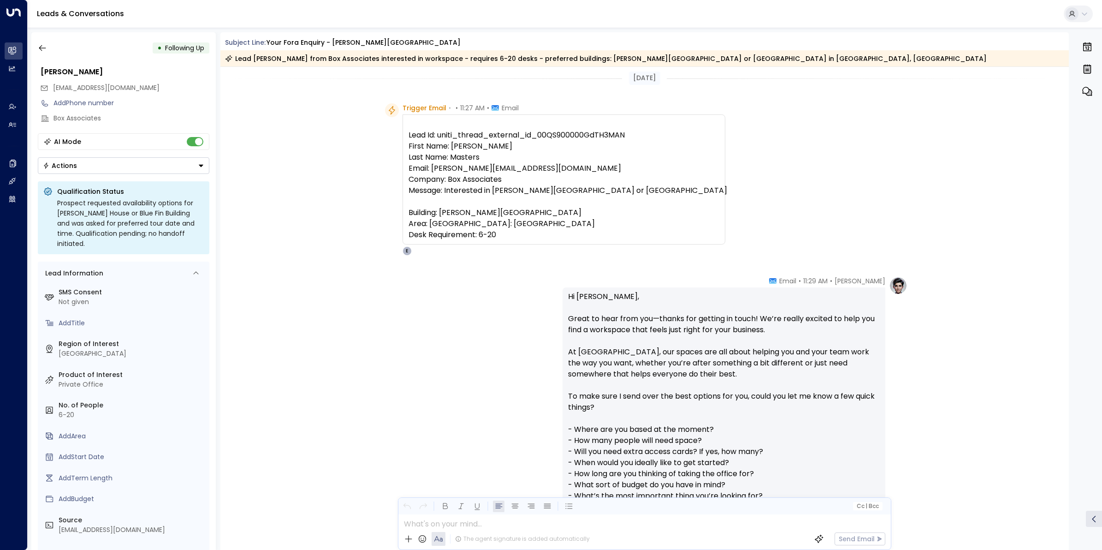
scroll to position [3, 0]
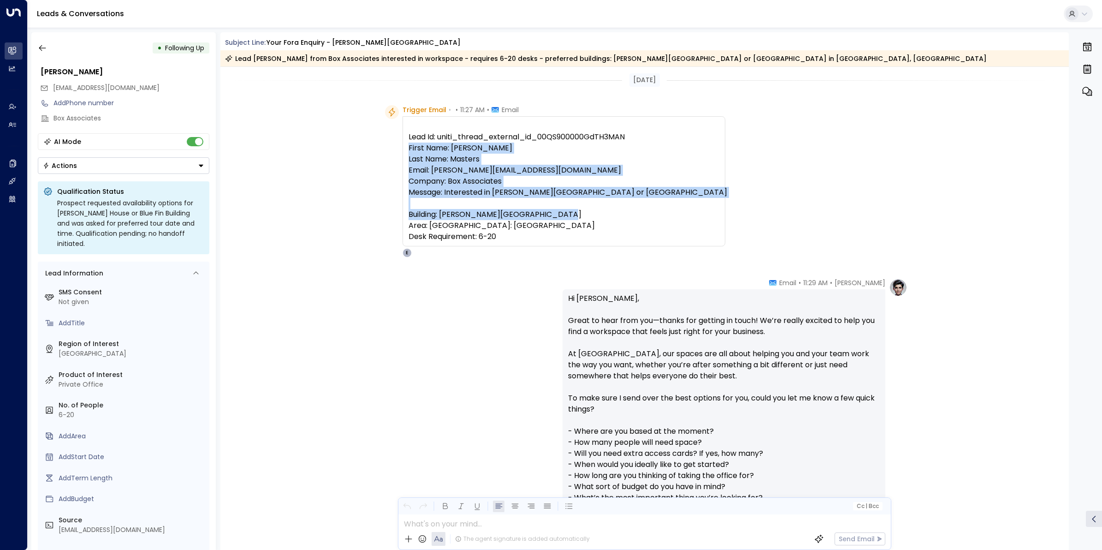
drag, startPoint x: 504, startPoint y: 250, endPoint x: 407, endPoint y: 150, distance: 138.9
click at [409, 150] on pre "Lead Id: uniti_thread_external_id_00QS900000GdTH3MAN First Name: [PERSON_NAME] …" at bounding box center [564, 186] width 311 height 111
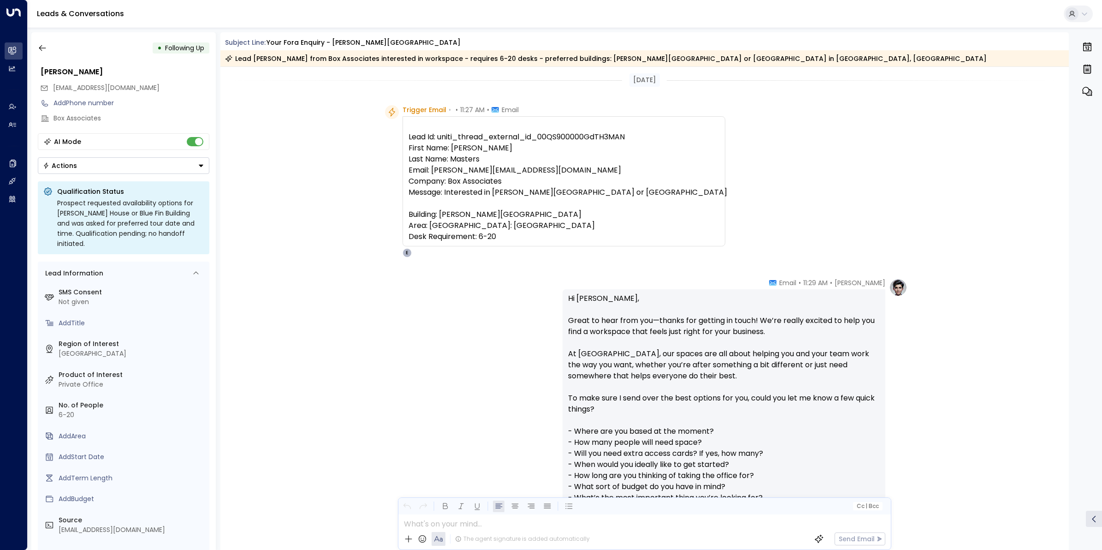
click at [513, 135] on pre "Lead Id: uniti_thread_external_id_00QS900000GdTH3MAN First Name: [PERSON_NAME] …" at bounding box center [564, 186] width 311 height 111
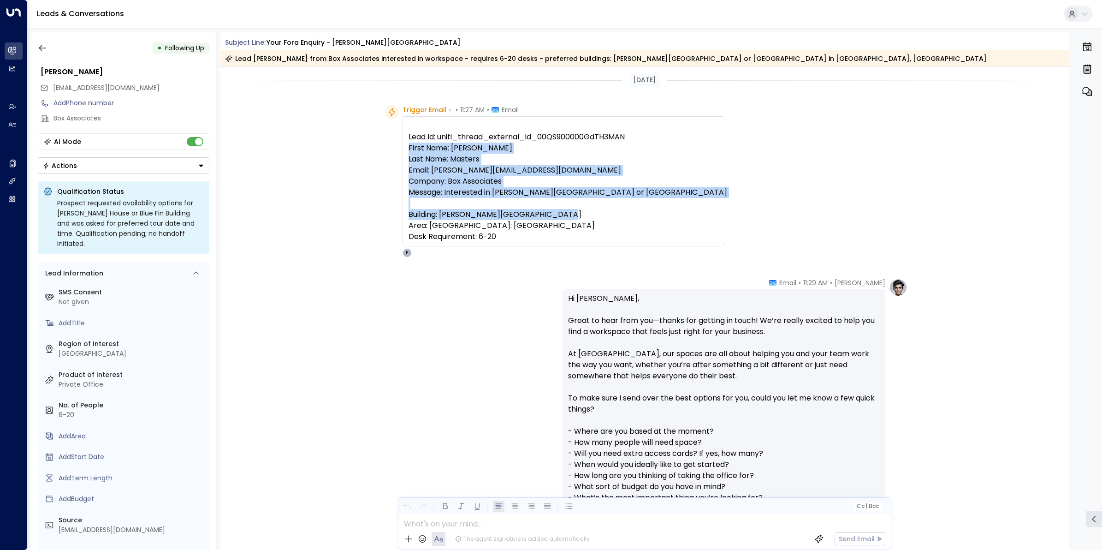
drag, startPoint x: 505, startPoint y: 243, endPoint x: 408, endPoint y: 152, distance: 132.5
click at [409, 152] on pre "Lead Id: uniti_thread_external_id_00QS900000GdTH3MAN First Name: [PERSON_NAME] …" at bounding box center [564, 186] width 311 height 111
copy pre "First Name: [PERSON_NAME] Last Name: Masters Email: [PERSON_NAME][EMAIL_ADDRESS…"
click at [47, 47] on icon "button" at bounding box center [42, 47] width 9 height 9
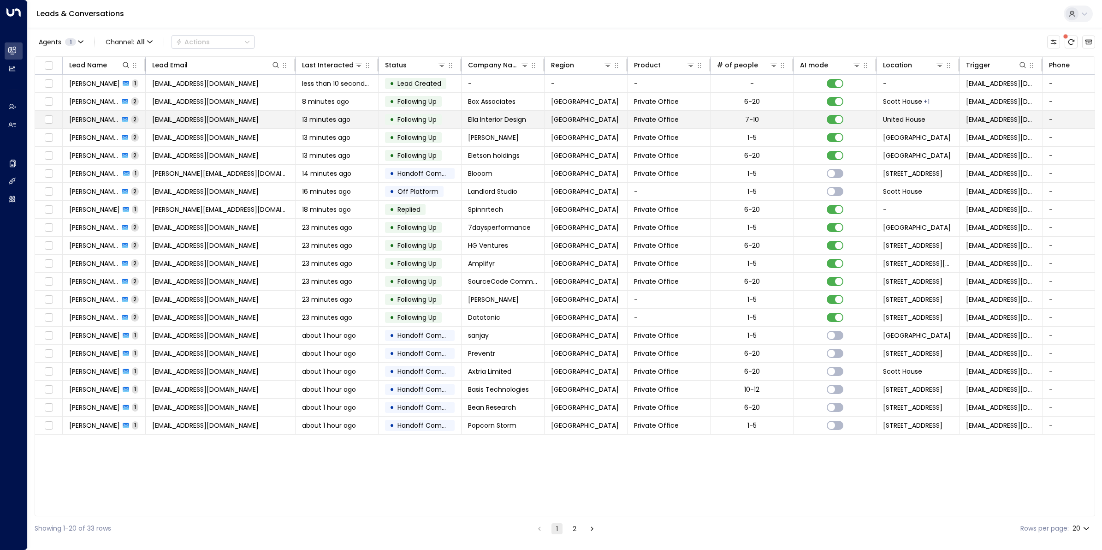
click at [203, 118] on span "[EMAIL_ADDRESS][DOMAIN_NAME]" at bounding box center [205, 119] width 107 height 9
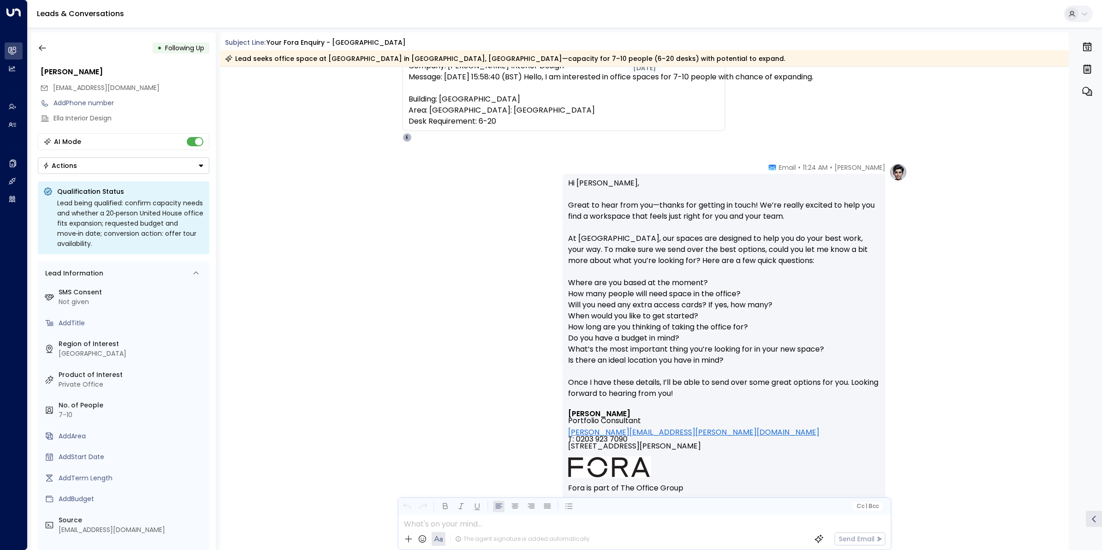
scroll to position [3, 0]
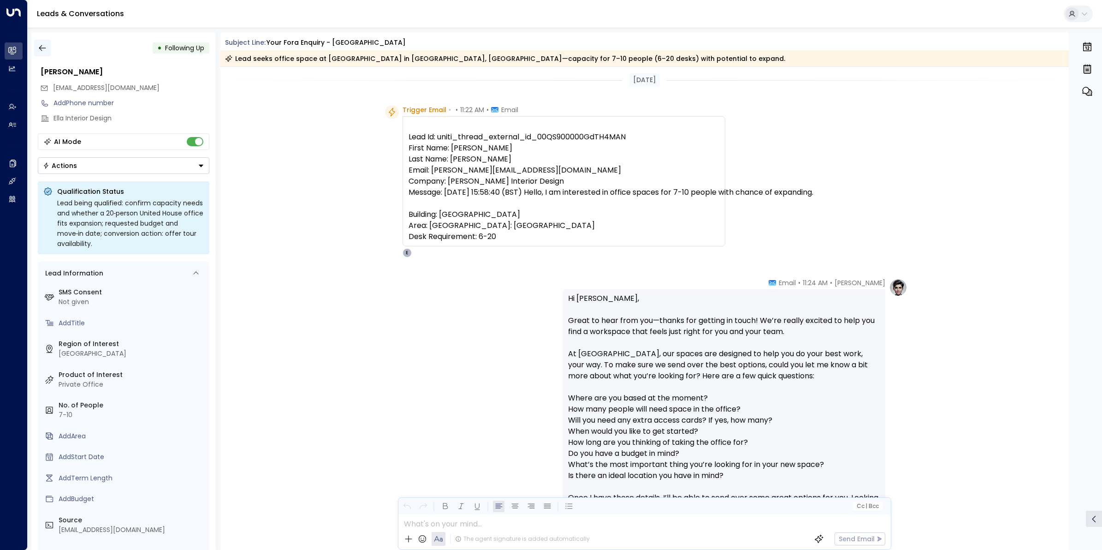
click at [42, 52] on icon "button" at bounding box center [42, 47] width 9 height 9
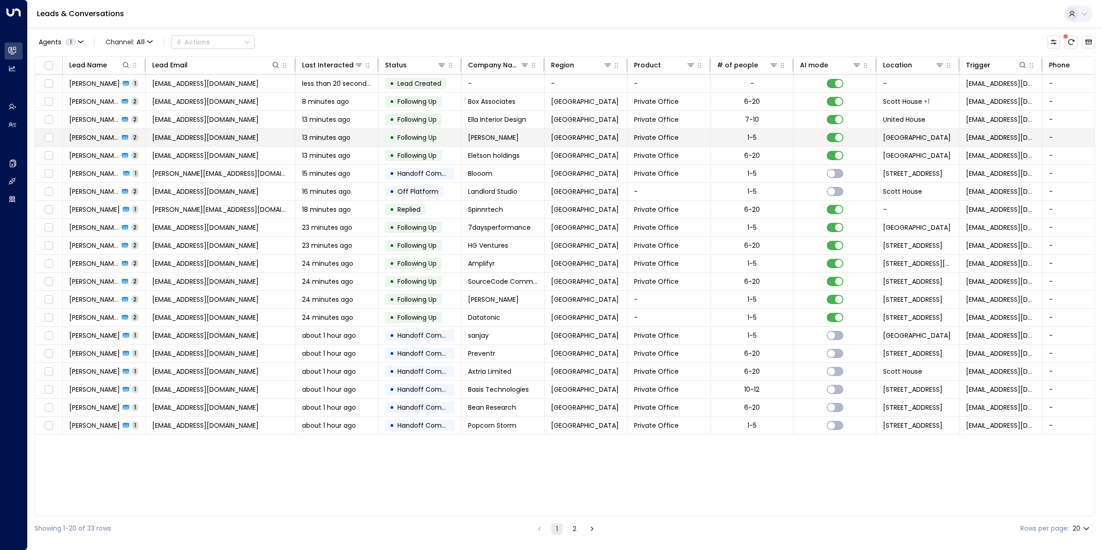
click at [212, 139] on span "[EMAIL_ADDRESS][DOMAIN_NAME]" at bounding box center [205, 137] width 107 height 9
click at [170, 97] on span "[EMAIL_ADDRESS][DOMAIN_NAME]" at bounding box center [205, 101] width 107 height 9
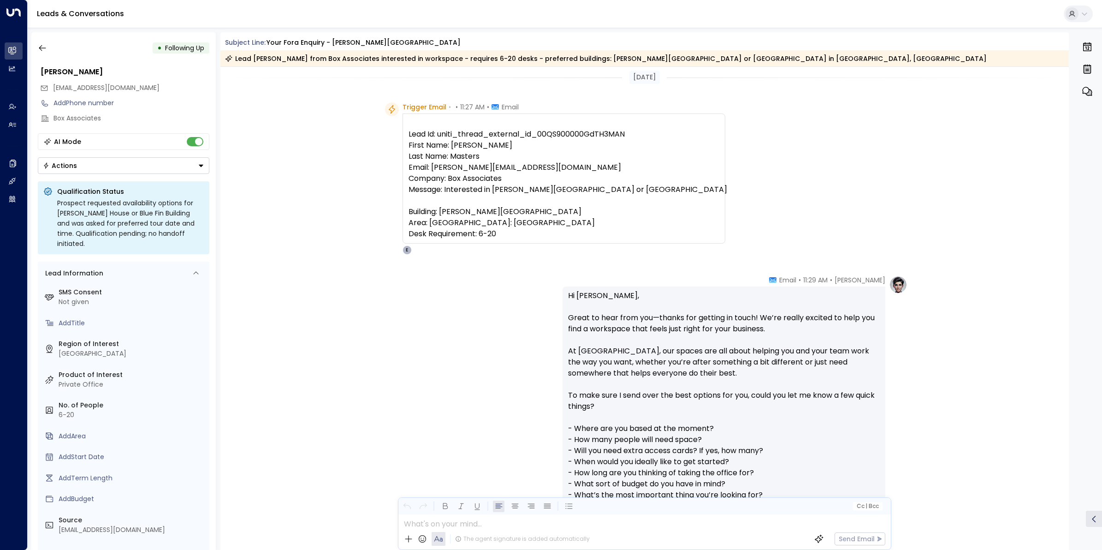
scroll to position [63, 0]
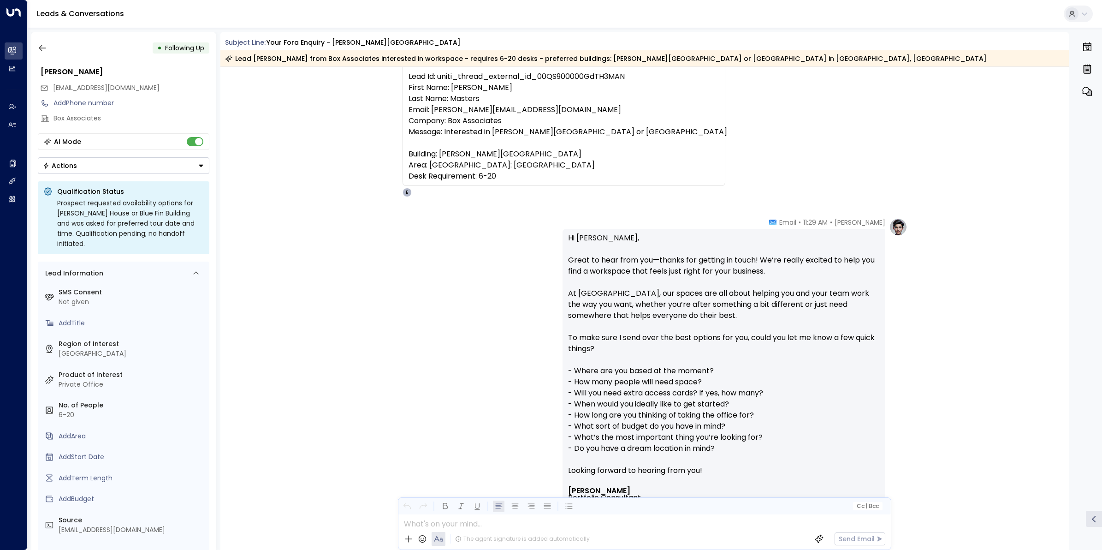
click at [881, 418] on div "[PERSON_NAME] • 11:29 AM • Email Hi [PERSON_NAME], Great to hear from you—thank…" at bounding box center [644, 459] width 849 height 483
click at [47, 42] on button "button" at bounding box center [42, 48] width 17 height 17
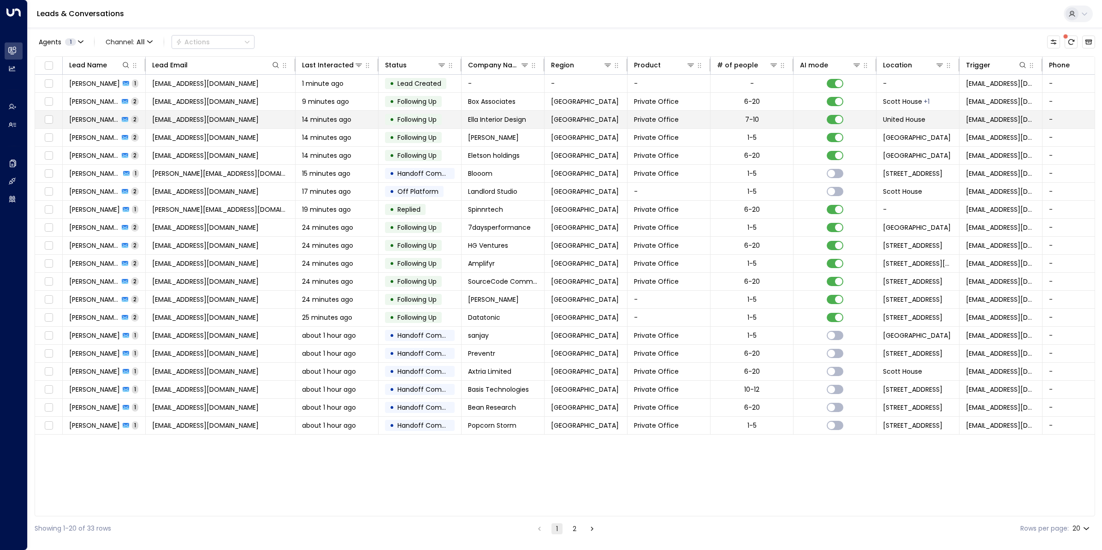
click at [97, 120] on span "[PERSON_NAME]" at bounding box center [94, 119] width 50 height 9
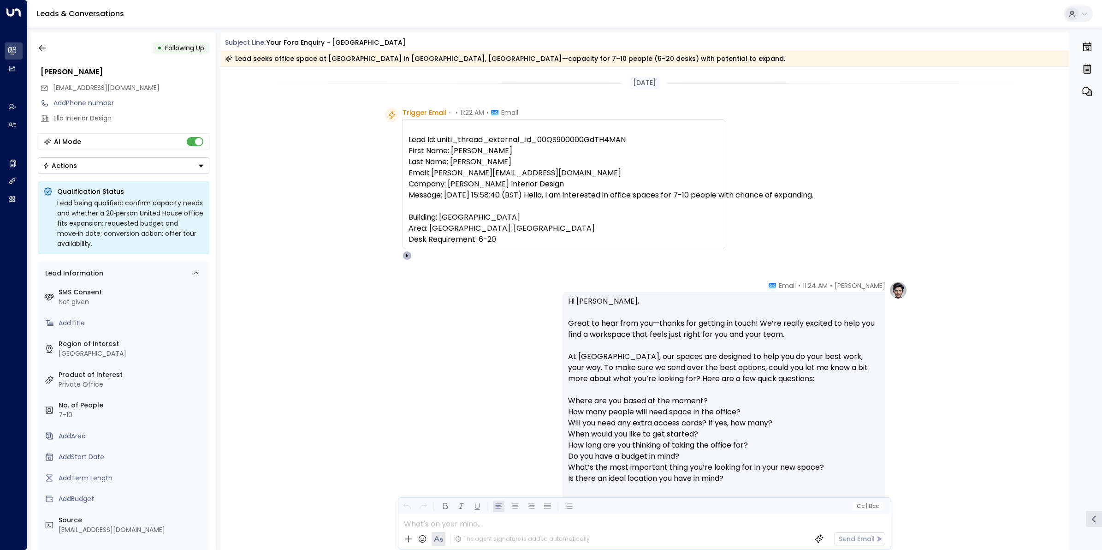
scroll to position [173, 0]
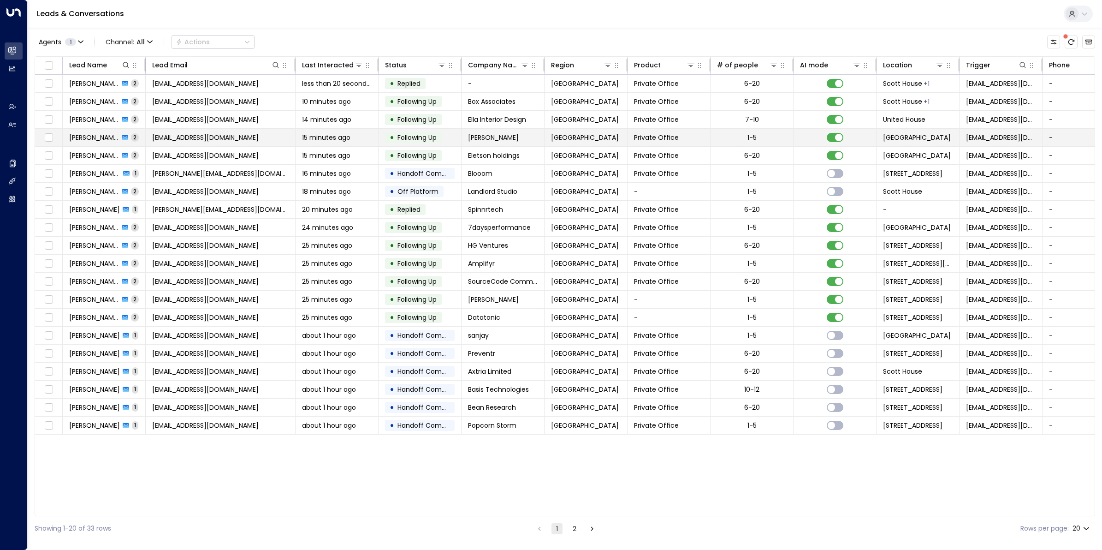
click at [227, 137] on span "[EMAIL_ADDRESS][DOMAIN_NAME]" at bounding box center [205, 137] width 107 height 9
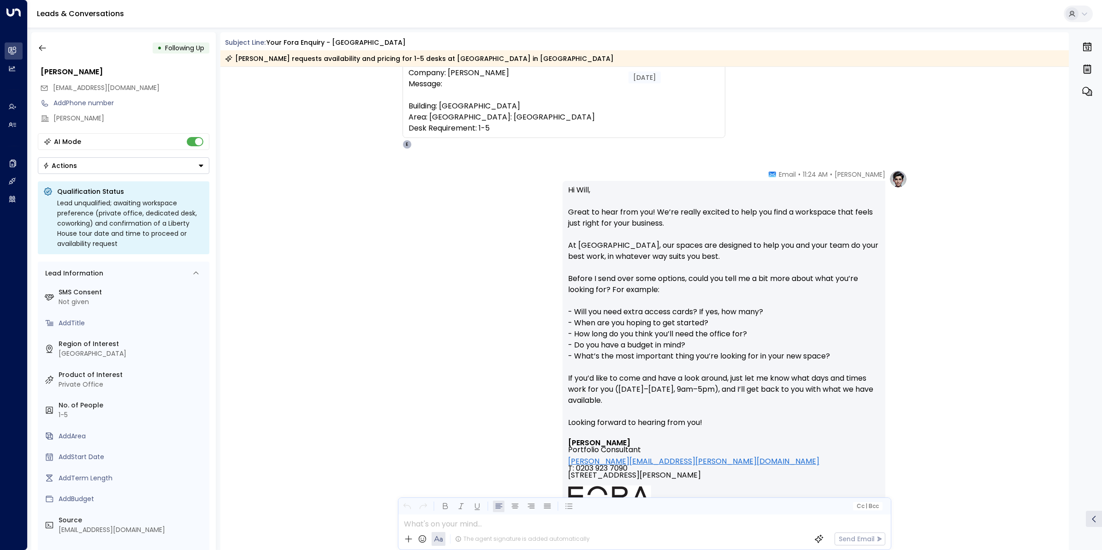
scroll to position [6, 0]
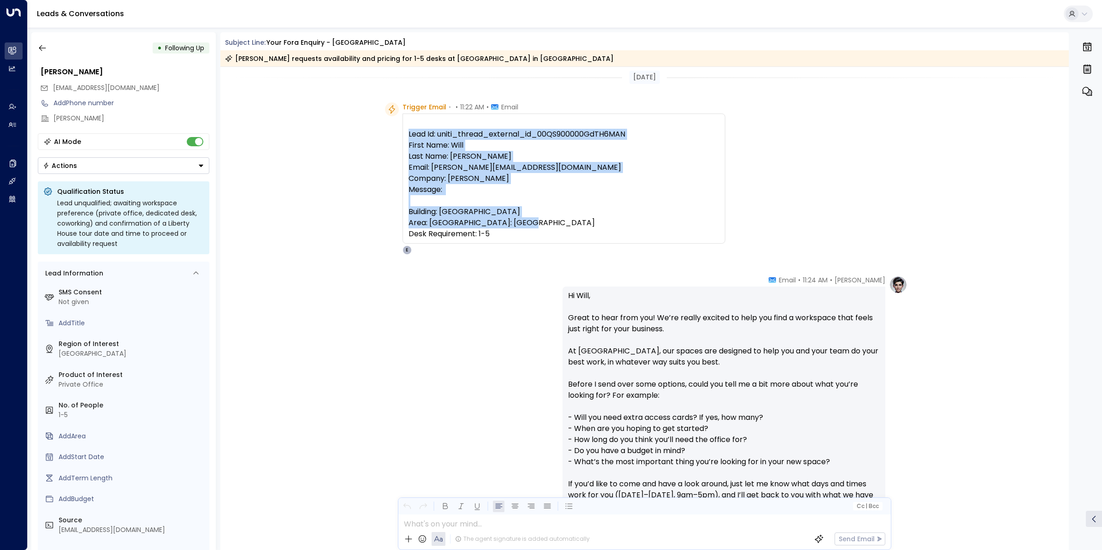
drag, startPoint x: 493, startPoint y: 246, endPoint x: 406, endPoint y: 132, distance: 143.4
click at [406, 132] on div "Lead Id: uniti_thread_external_id_00QS900000GdTH6MAN First Name: Will Last Name…" at bounding box center [564, 178] width 323 height 130
copy pre "Lead Id: uniti_thread_external_id_00QS900000GdTH6MAN First Name: Will Last Name…"
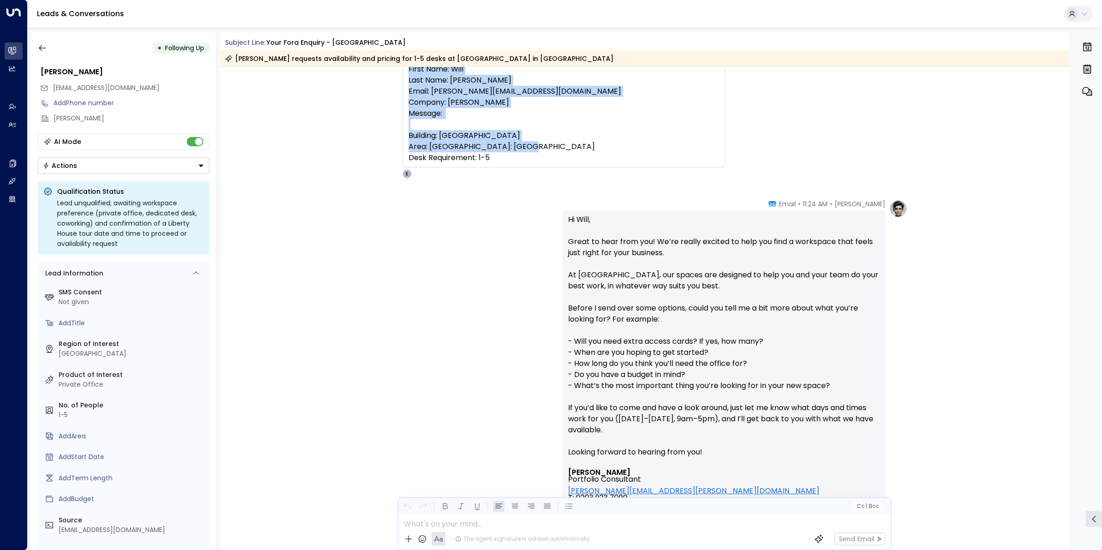
scroll to position [63, 0]
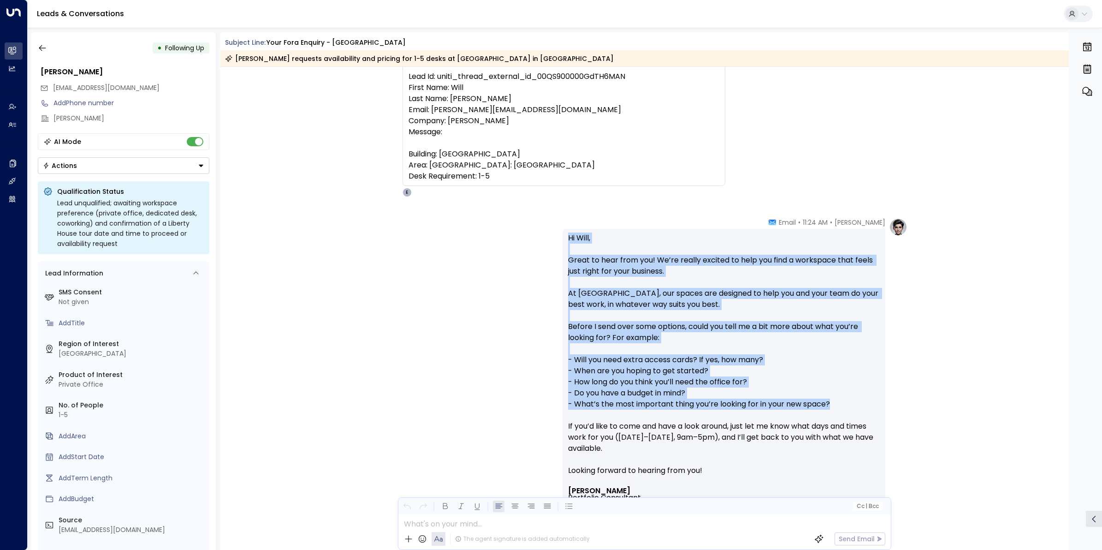
drag, startPoint x: 841, startPoint y: 406, endPoint x: 561, endPoint y: 234, distance: 327.9
click at [563, 234] on div "Hi [PERSON_NAME], Great to hear from you! We’re really excited to help you find…" at bounding box center [724, 459] width 323 height 461
copy p "Hi [PERSON_NAME], Great to hear from you! We’re really excited to help you find…"
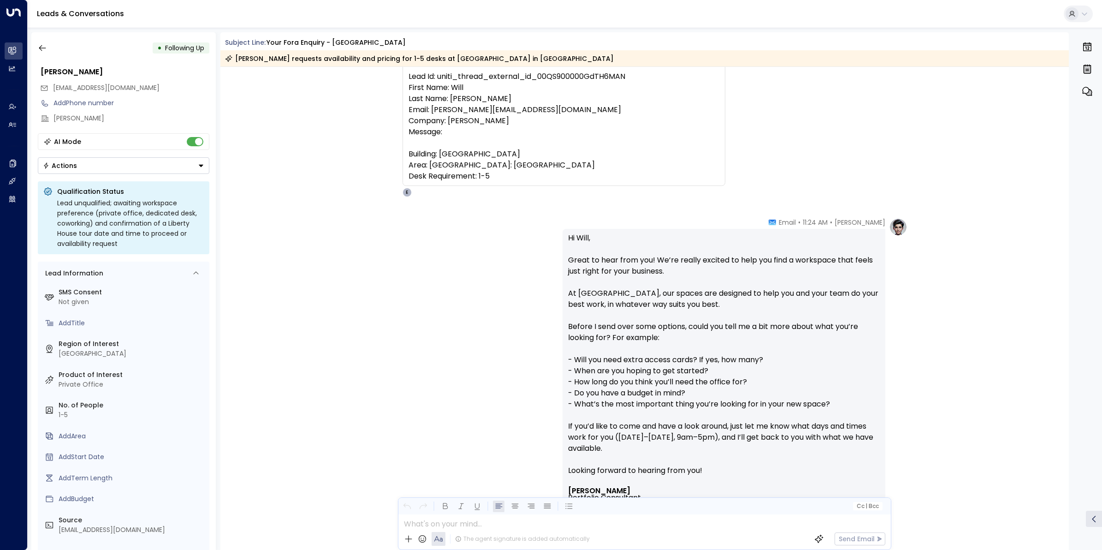
click at [662, 425] on p "Hi [PERSON_NAME], Great to hear from you! We’re really excited to help you find…" at bounding box center [724, 359] width 312 height 255
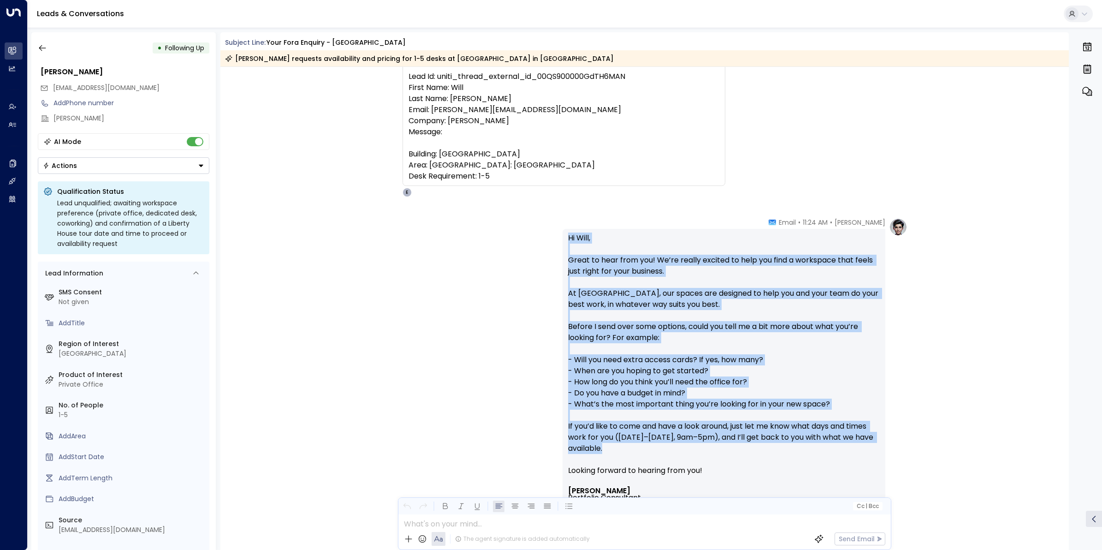
drag, startPoint x: 581, startPoint y: 409, endPoint x: 558, endPoint y: 240, distance: 170.3
click at [558, 240] on div "[PERSON_NAME] • 11:24 AM • Email Hi Will, Great to hear from you! We’re really …" at bounding box center [645, 459] width 526 height 483
copy p "Hi [PERSON_NAME], Great to hear from you! We’re really excited to help you find…"
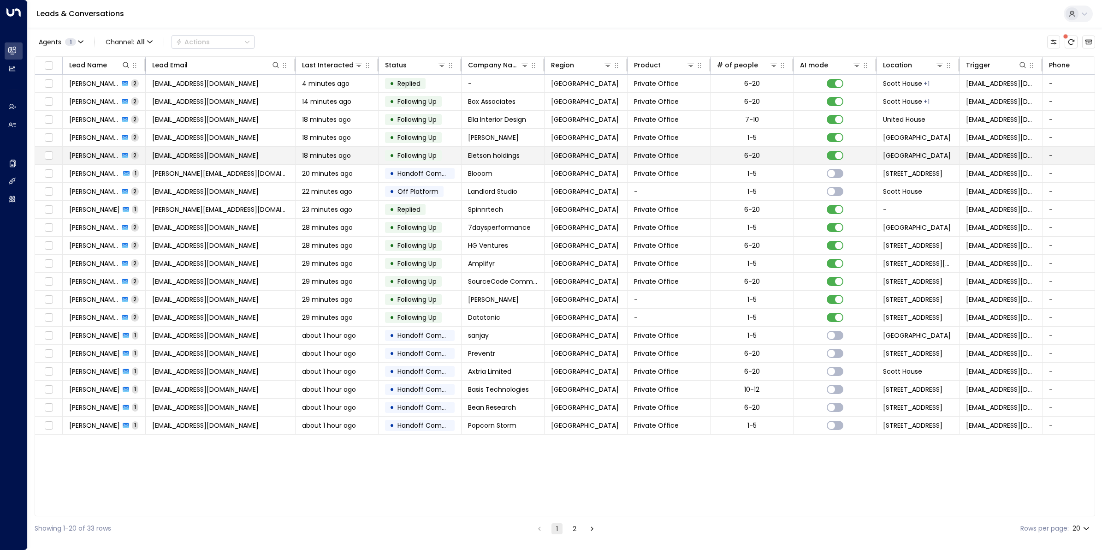
click at [194, 152] on span "[EMAIL_ADDRESS][DOMAIN_NAME]" at bounding box center [205, 155] width 107 height 9
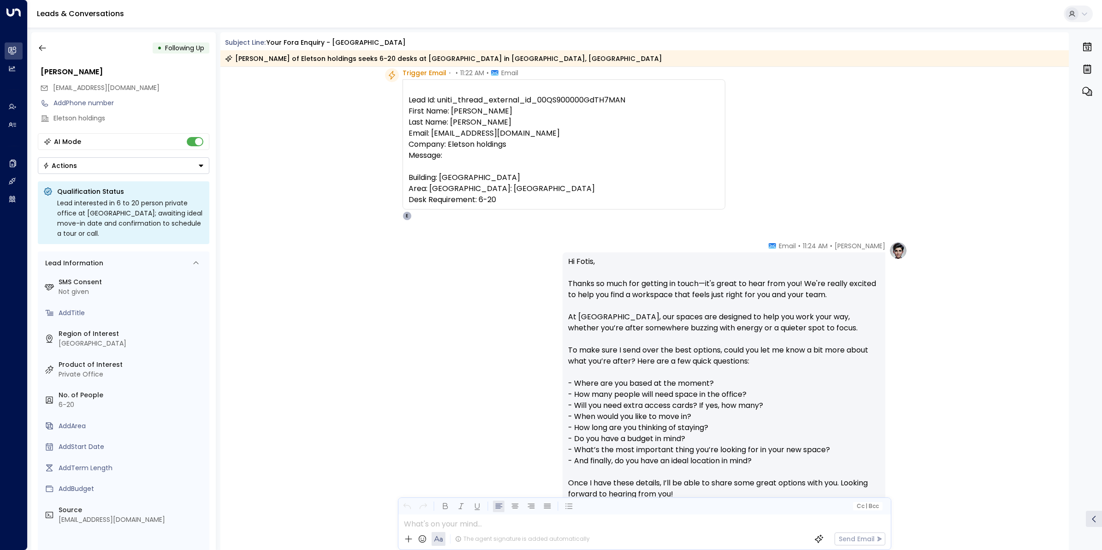
scroll to position [115, 0]
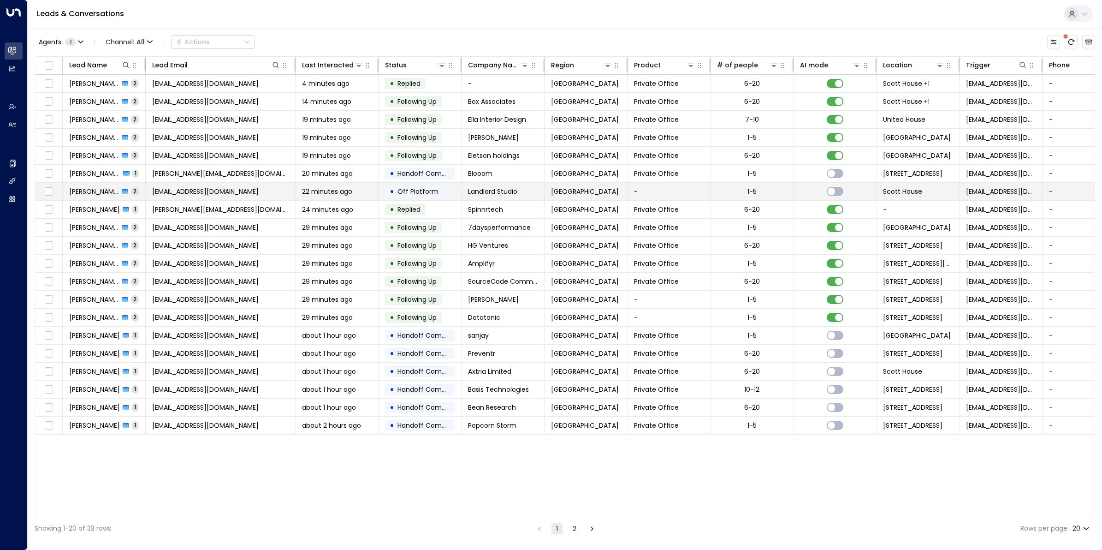
click at [209, 194] on span "[EMAIL_ADDRESS][DOMAIN_NAME]" at bounding box center [205, 191] width 107 height 9
